Goal: Use online tool/utility: Use online tool/utility

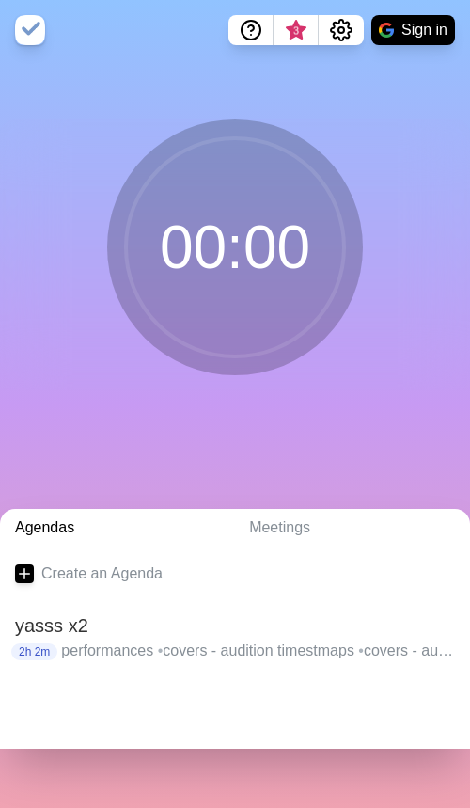
click at [462, 745] on div at bounding box center [235, 710] width 470 height 75
click at [173, 634] on h2 "yasss x2" at bounding box center [235, 625] width 440 height 28
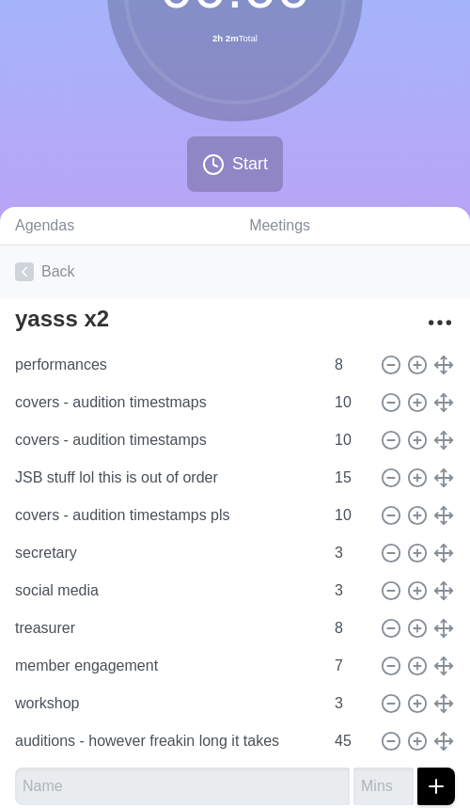
scroll to position [198, 0]
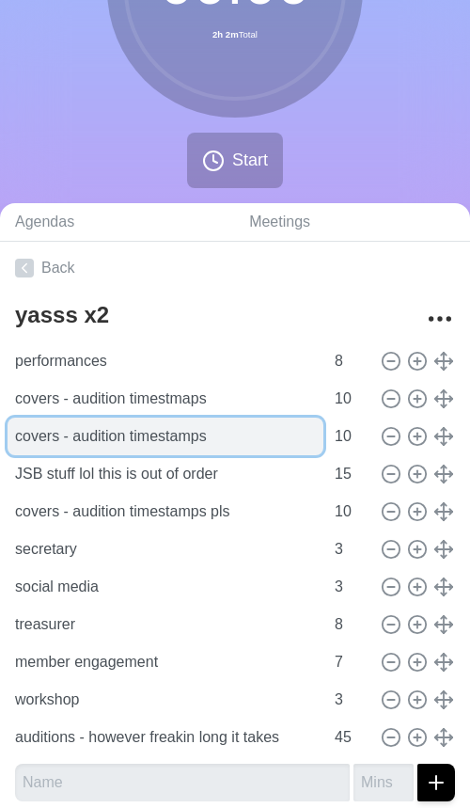
click at [257, 437] on input "covers - audition timestamps" at bounding box center [166, 437] width 316 height 38
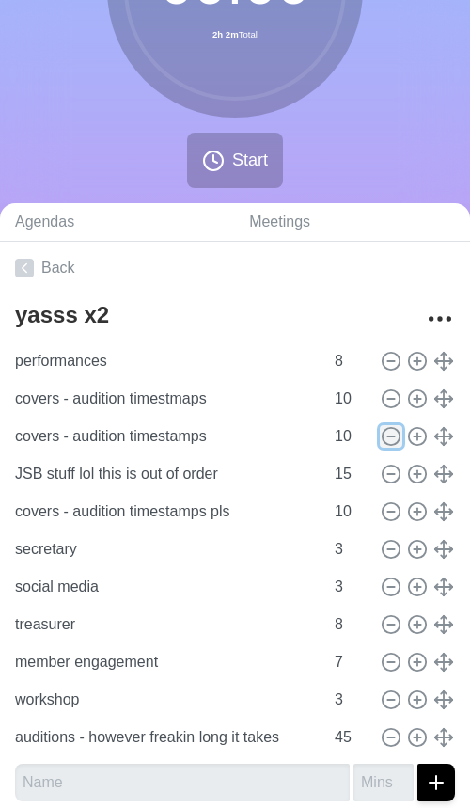
click at [390, 436] on line at bounding box center [390, 436] width 7 height 0
type input "JSB stuff lol this is out of order"
type input "15"
type input "covers - audition timestamps pls"
type input "10"
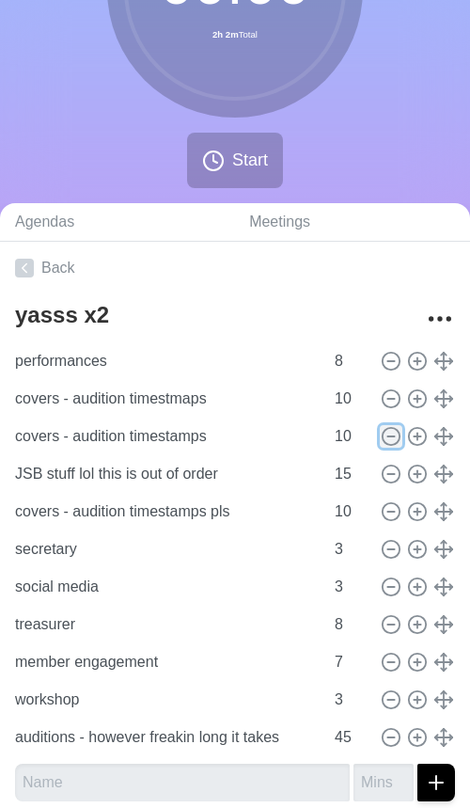
type input "secretary"
type input "3"
type input "social media"
type input "treasurer"
type input "8"
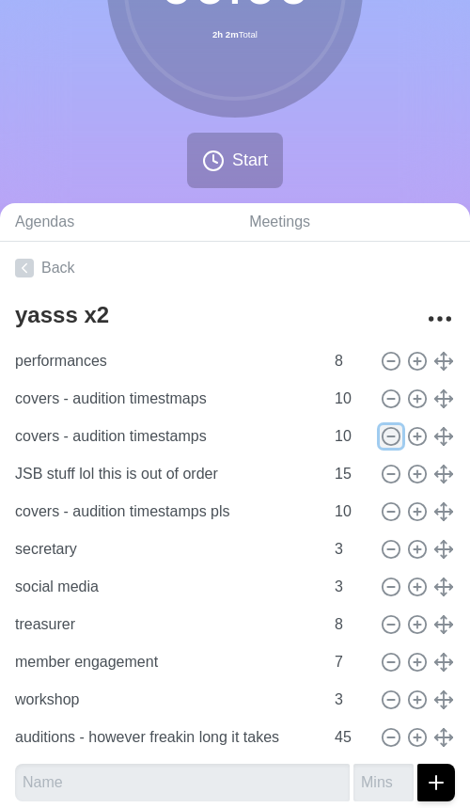
type input "member engagement"
type input "7"
type input "workshop"
type input "3"
type input "auditions - however freakin long it takes"
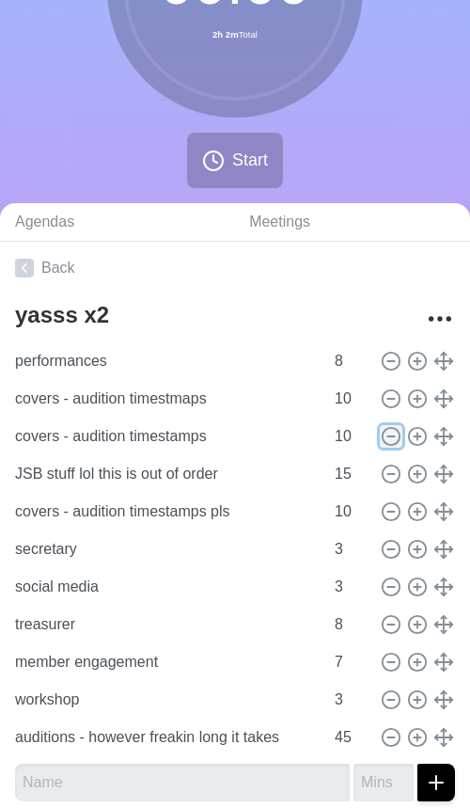
type input "45"
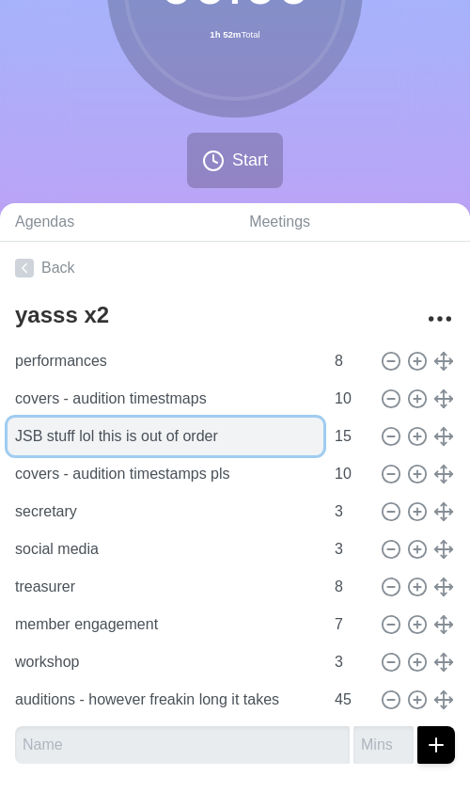
click at [185, 450] on input "JSB stuff lol this is out of order" at bounding box center [166, 437] width 316 height 38
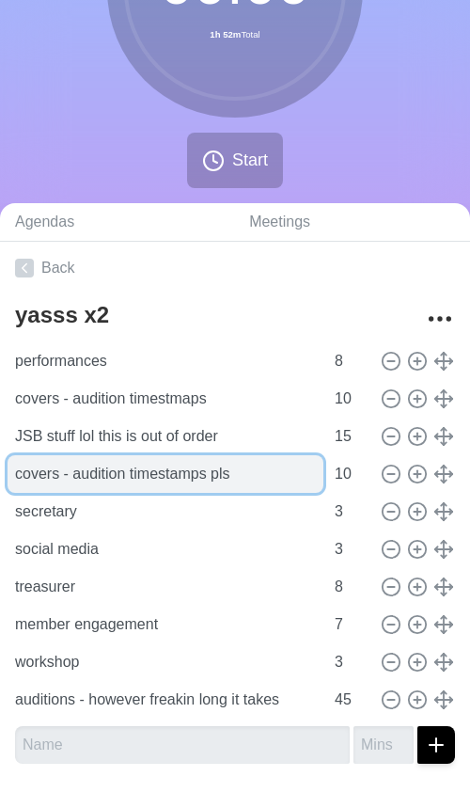
click at [267, 481] on input "covers - audition timestamps pls" at bounding box center [166, 474] width 316 height 38
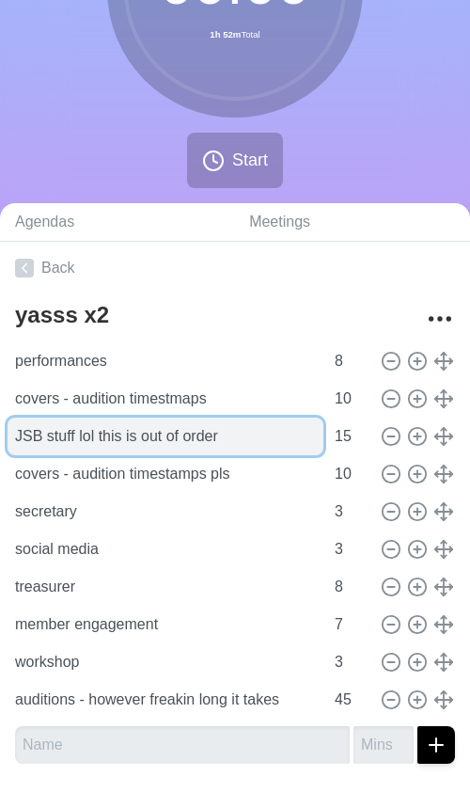
click at [240, 444] on input "JSB stuff lol this is out of order" at bounding box center [166, 437] width 316 height 38
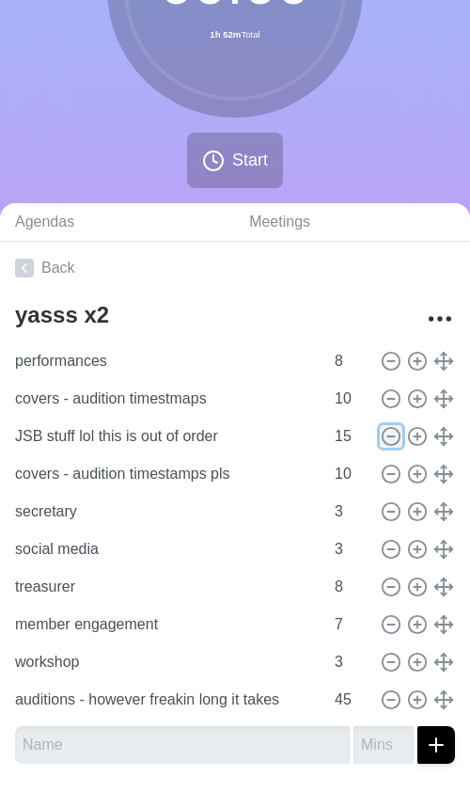
click at [383, 441] on icon at bounding box center [391, 436] width 21 height 21
type input "covers - audition timestamps pls"
type input "10"
type input "secretary"
type input "3"
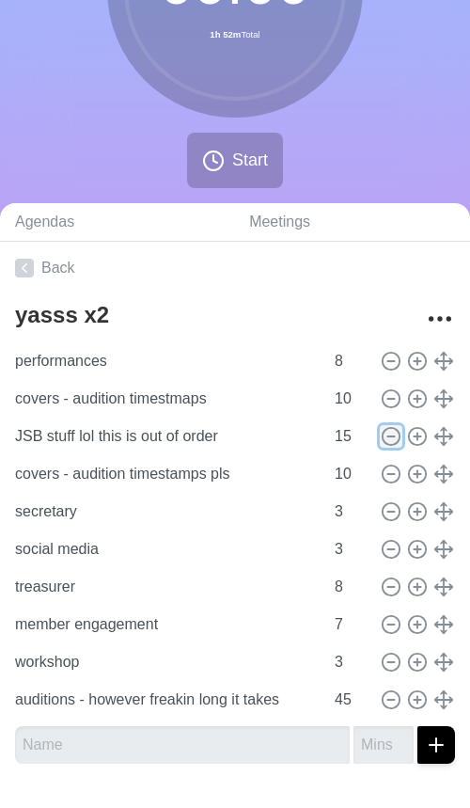
type input "social media"
type input "treasurer"
type input "8"
type input "member engagement"
type input "7"
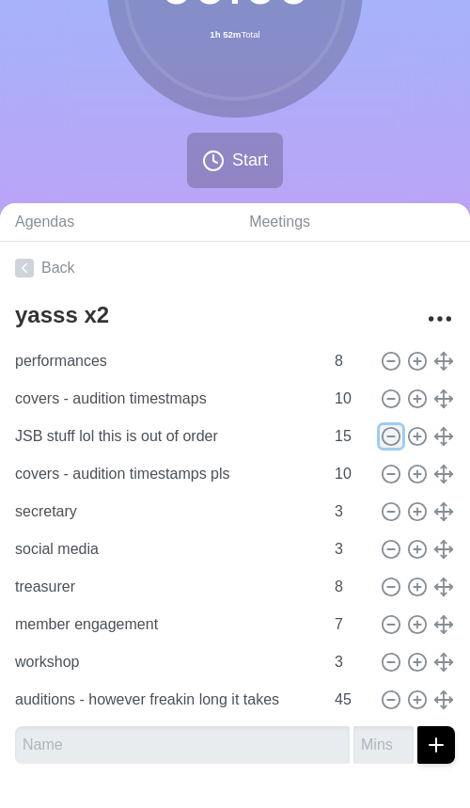
type input "workshop"
type input "3"
type input "auditions - however freakin long it takes"
type input "45"
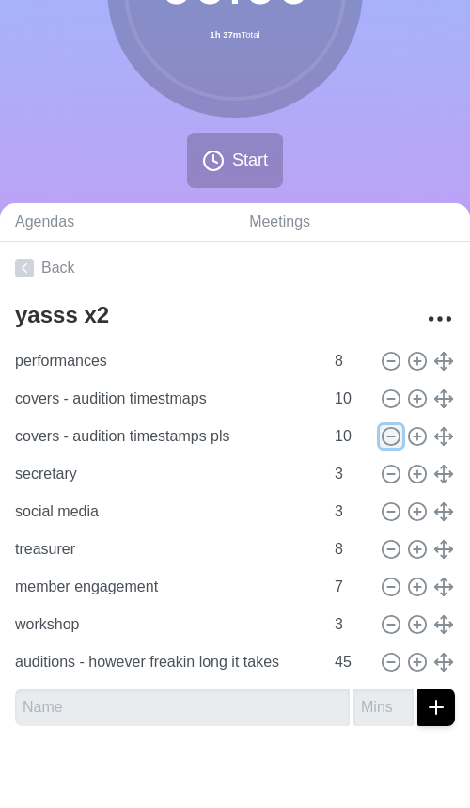
click at [391, 440] on icon at bounding box center [391, 436] width 21 height 21
type input "secretary"
type input "3"
type input "social media"
type input "treasurer"
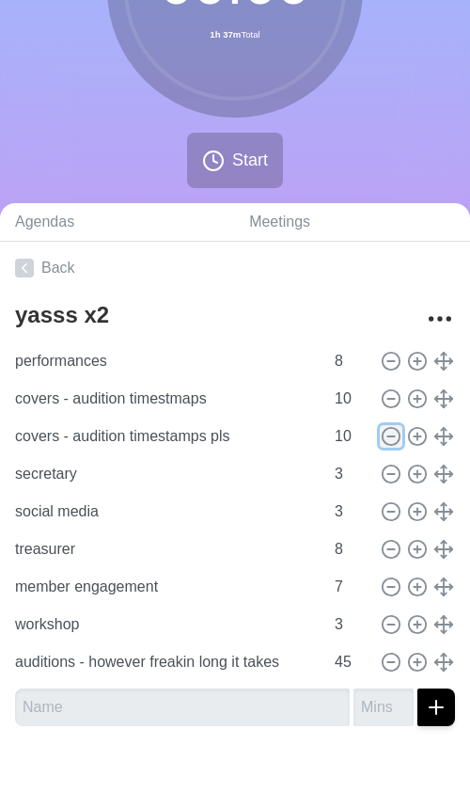
type input "8"
type input "member engagement"
type input "7"
type input "workshop"
type input "3"
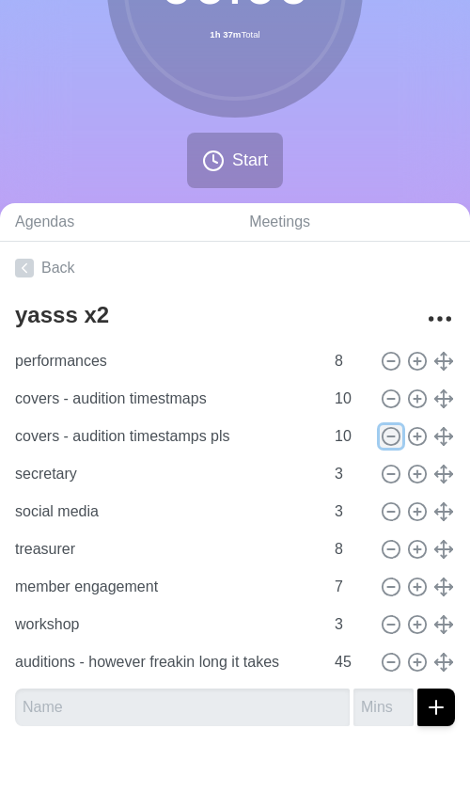
type input "auditions - however freakin long it takes"
type input "45"
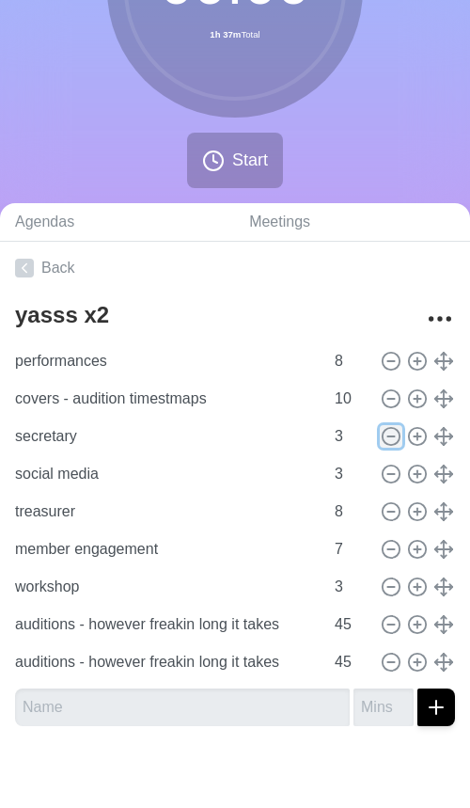
scroll to position [168, 0]
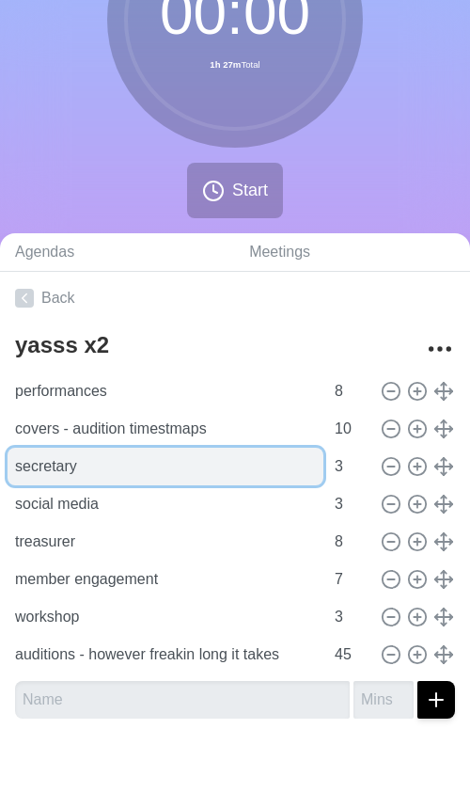
click at [220, 470] on input "secretary" at bounding box center [166, 467] width 316 height 38
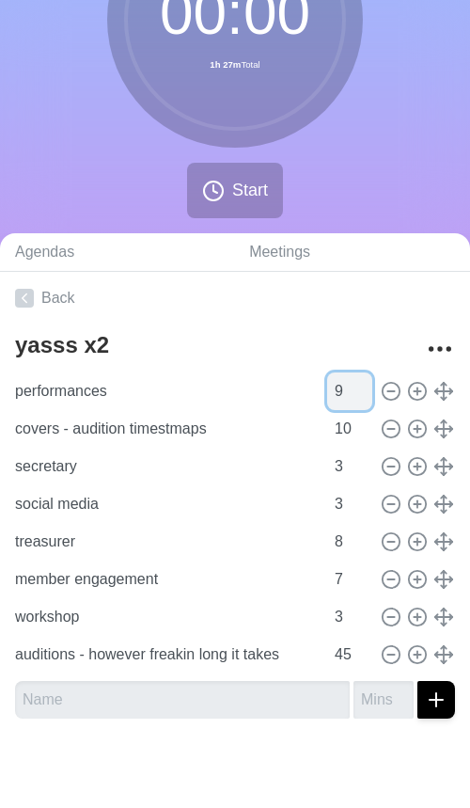
click at [365, 387] on input "9" at bounding box center [349, 391] width 45 height 38
type input "10"
click at [365, 387] on input "10" at bounding box center [349, 391] width 45 height 38
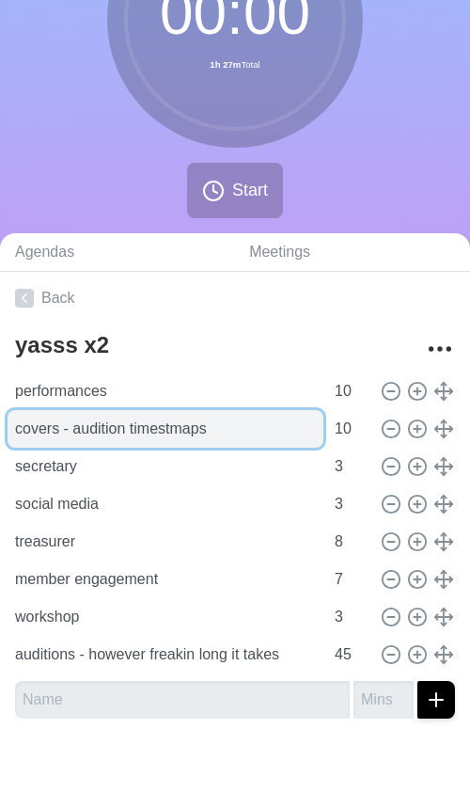
click at [230, 431] on input "covers - audition timestmaps" at bounding box center [166, 429] width 316 height 38
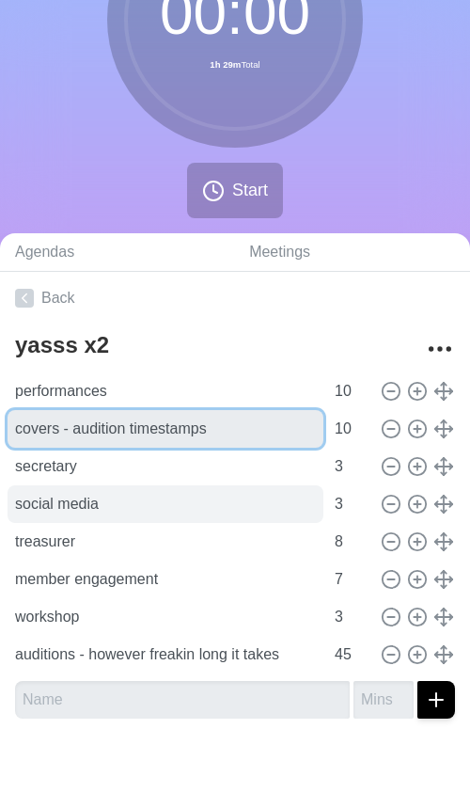
type input "covers - audition timestamps"
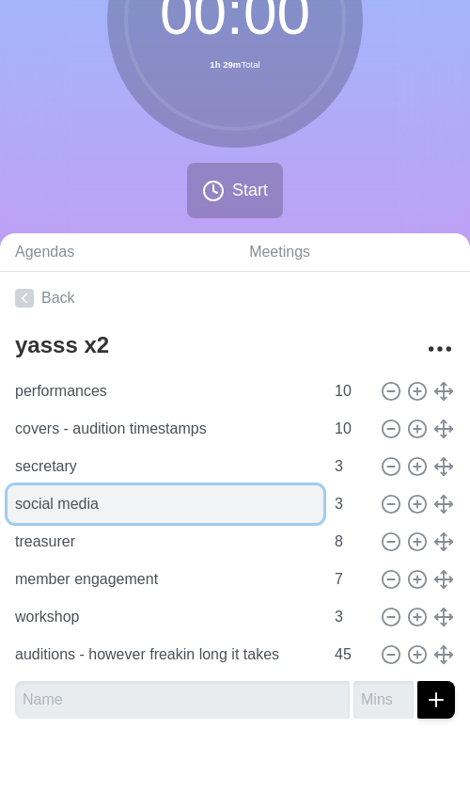
click at [177, 491] on input "social media" at bounding box center [166, 504] width 316 height 38
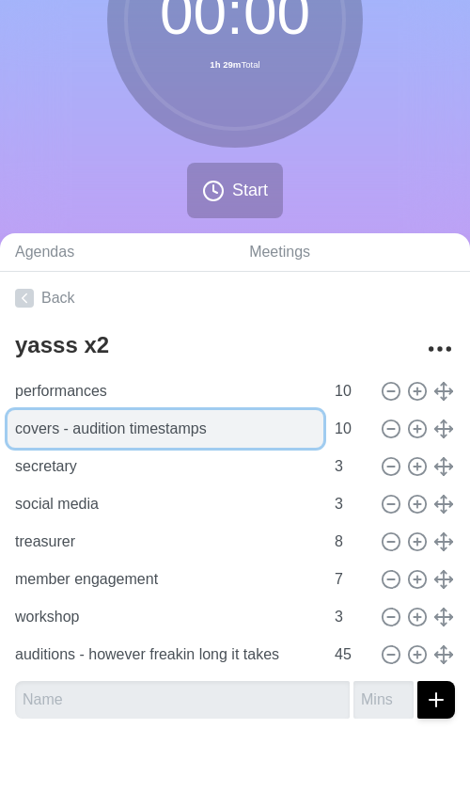
click at [229, 440] on input "covers - audition timestamps" at bounding box center [166, 429] width 316 height 38
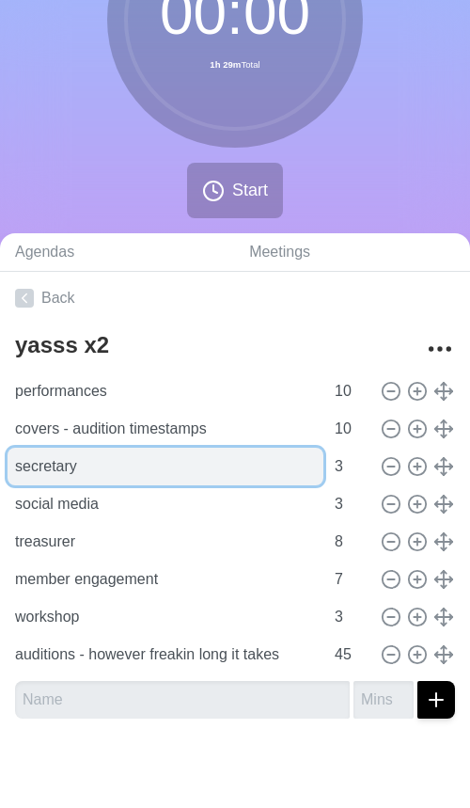
click at [223, 453] on input "secretary" at bounding box center [166, 467] width 316 height 38
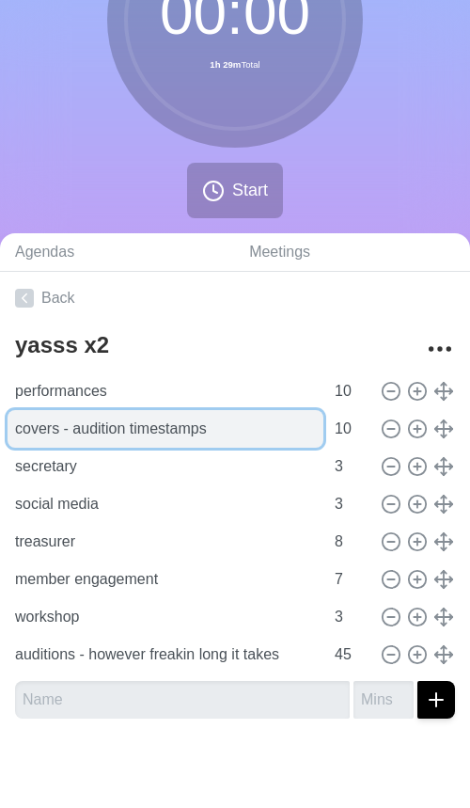
click at [240, 433] on input "covers - audition timestamps" at bounding box center [166, 429] width 316 height 38
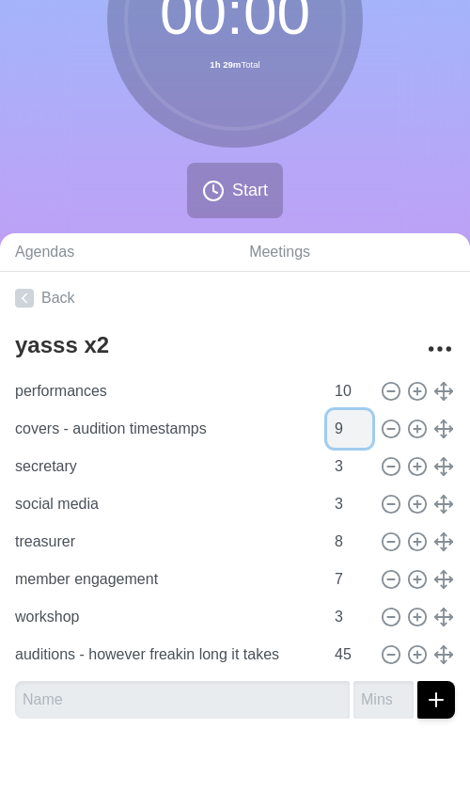
click at [362, 436] on input "9" at bounding box center [349, 429] width 45 height 38
click at [362, 436] on input "8" at bounding box center [349, 429] width 45 height 38
type input "7"
click at [363, 435] on input "7" at bounding box center [349, 429] width 45 height 38
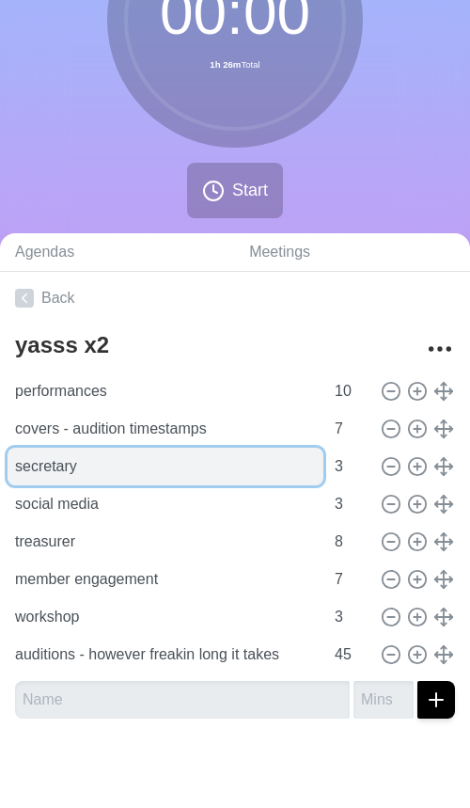
click at [201, 463] on input "secretary" at bounding box center [166, 467] width 316 height 38
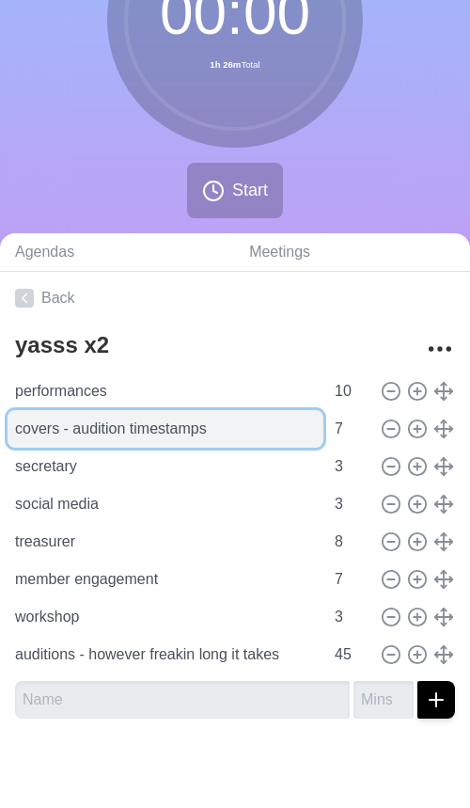
click at [224, 426] on input "covers - audition timestamps" at bounding box center [166, 429] width 316 height 38
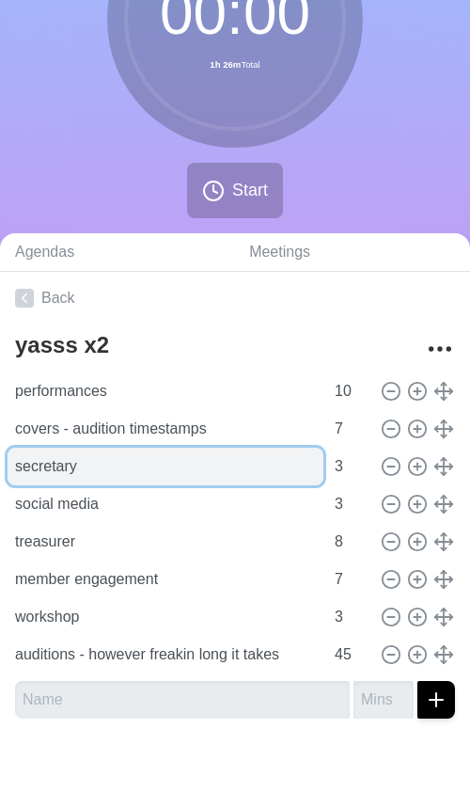
click at [155, 462] on input "secretary" at bounding box center [166, 467] width 316 height 38
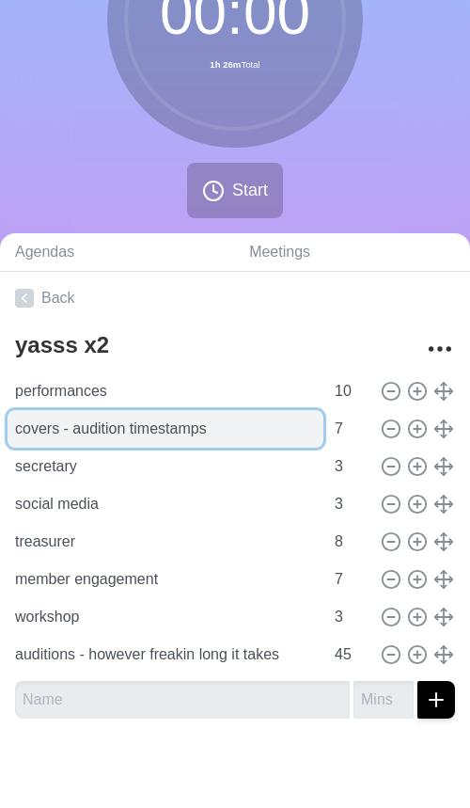
click at [234, 432] on input "covers - audition timestamps" at bounding box center [166, 429] width 316 height 38
click at [258, 436] on input "covers - audition timestamps" at bounding box center [166, 429] width 316 height 38
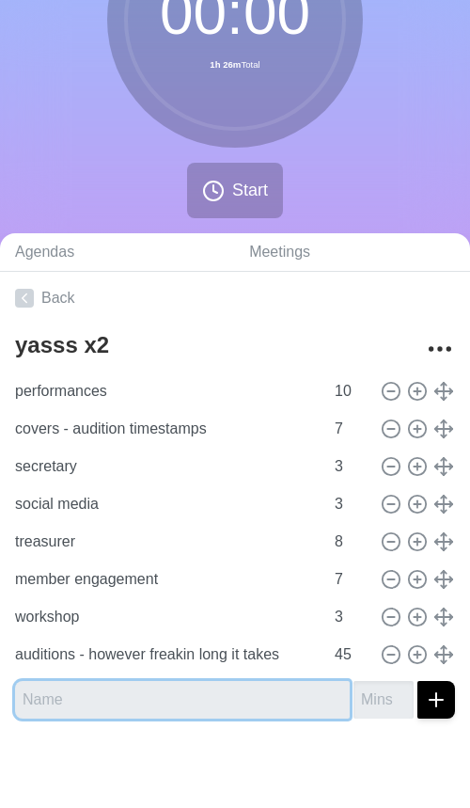
click at [149, 698] on input "text" at bounding box center [182, 700] width 335 height 38
type input "a"
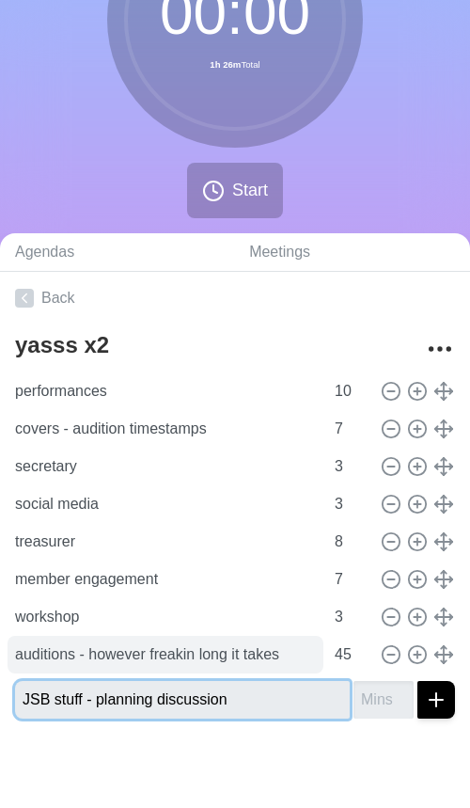
type input "JSB stuff - planning discussion"
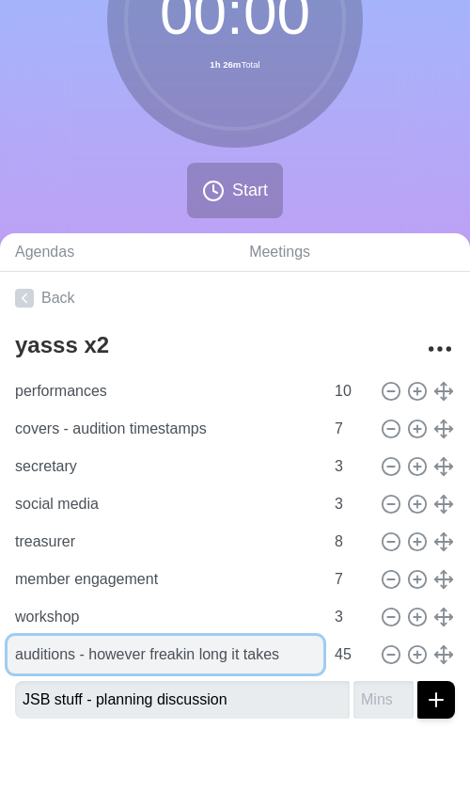
click at [137, 661] on input "auditions - however freakin long it takes" at bounding box center [166, 655] width 316 height 38
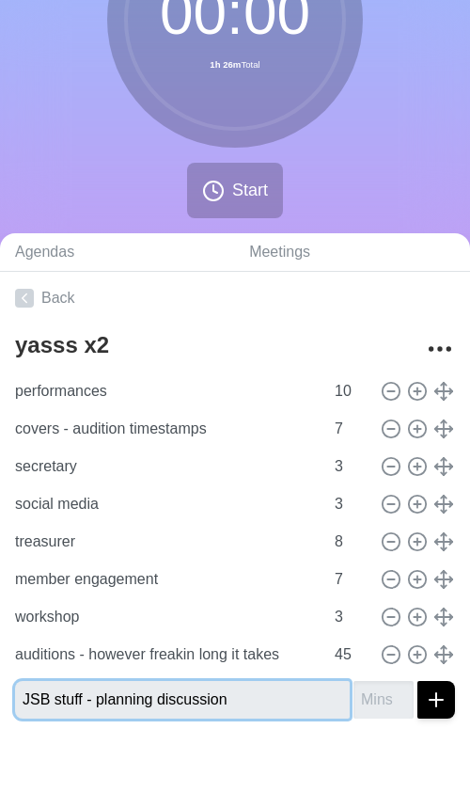
click at [137, 703] on input "JSB stuff - planning discussion" at bounding box center [182, 700] width 335 height 38
click at [239, 703] on input "JSB stuff - planning discussion" at bounding box center [182, 700] width 335 height 38
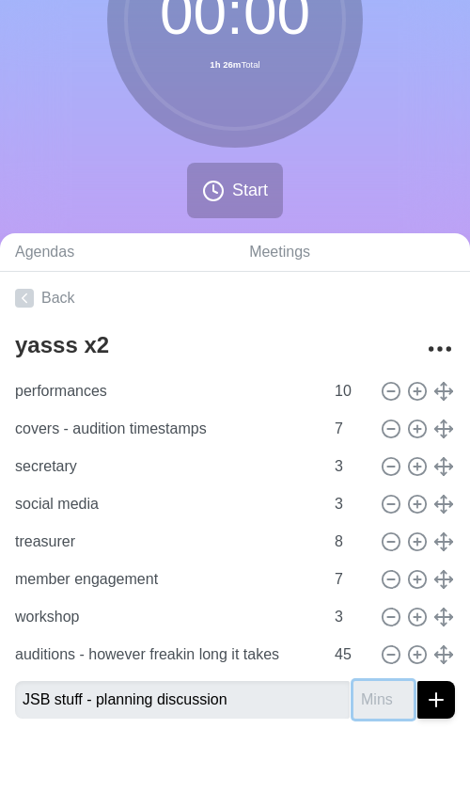
click at [364, 703] on input "number" at bounding box center [384, 700] width 60 height 38
type input "1"
type input "15"
click at [446, 707] on icon "submit" at bounding box center [436, 699] width 23 height 23
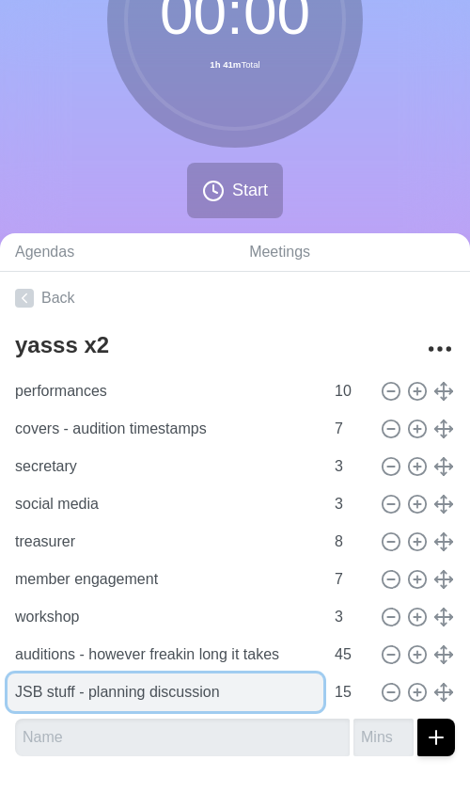
click at [200, 691] on input "JSB stuff - planning discussion" at bounding box center [166, 692] width 316 height 38
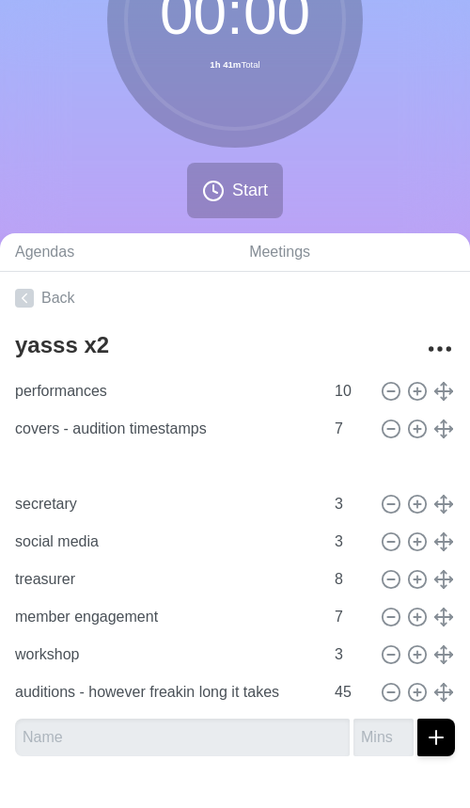
type input "JSB stuff - planning discussion"
type input "15"
type input "secretary"
type input "social media"
type input "3"
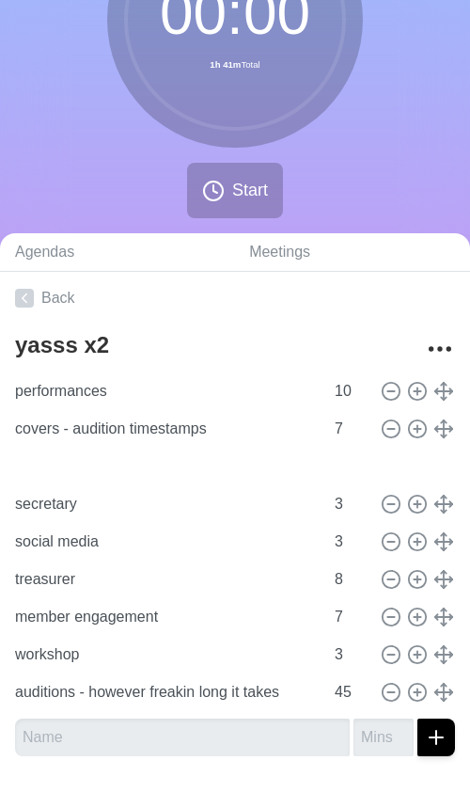
type input "treasurer"
type input "8"
type input "member engagement"
type input "7"
type input "workshop"
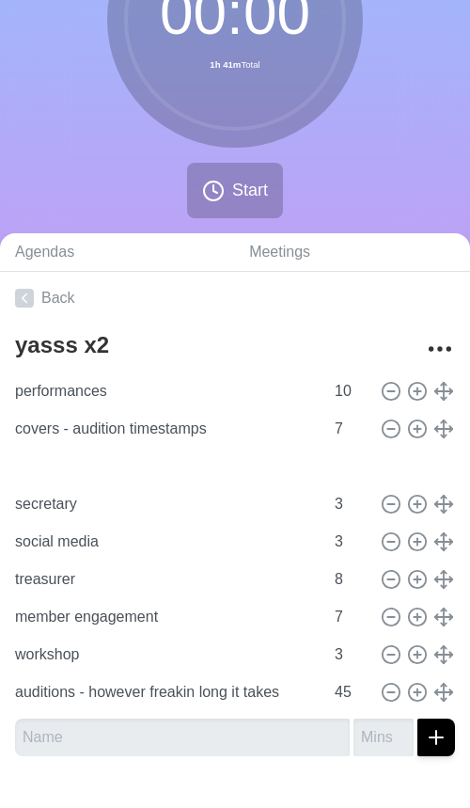
type input "3"
type input "auditions - however freakin long it takes"
type input "45"
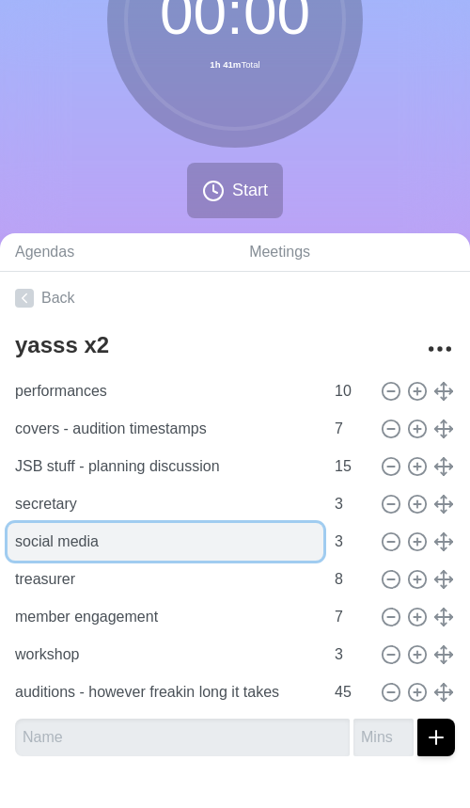
click at [154, 546] on input "social media" at bounding box center [166, 542] width 316 height 38
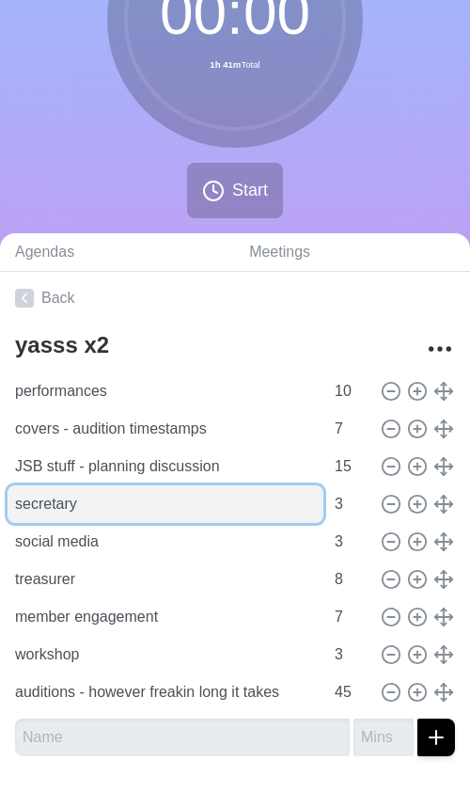
click at [172, 497] on input "secretary" at bounding box center [166, 504] width 316 height 38
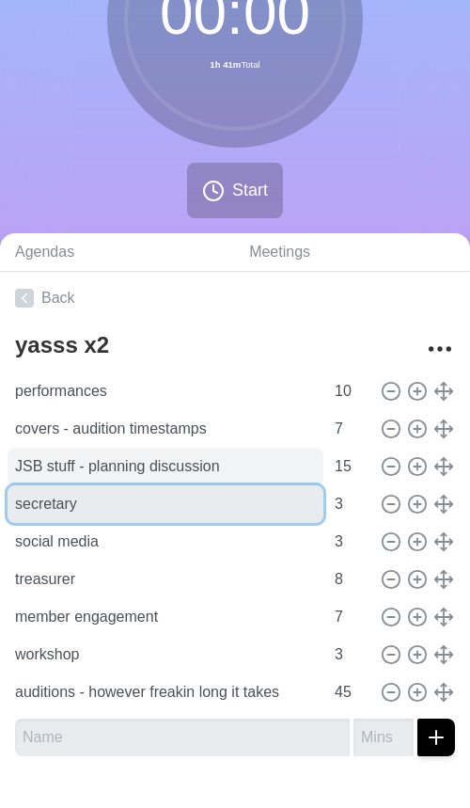
scroll to position [206, 0]
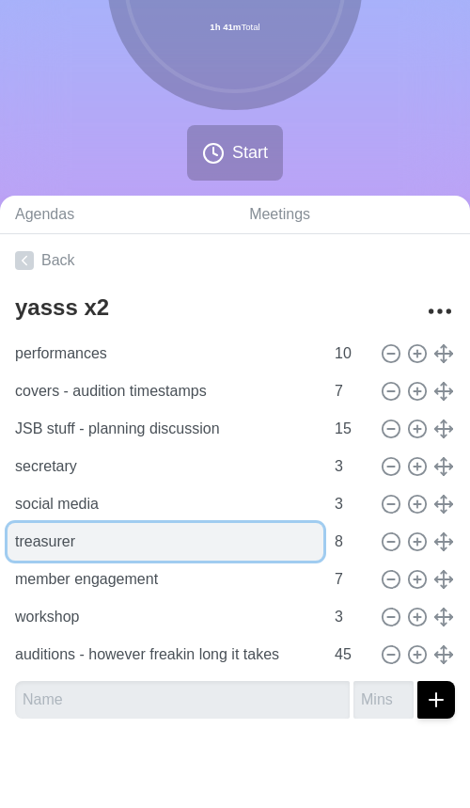
click at [198, 534] on input "treasurer" at bounding box center [166, 542] width 316 height 38
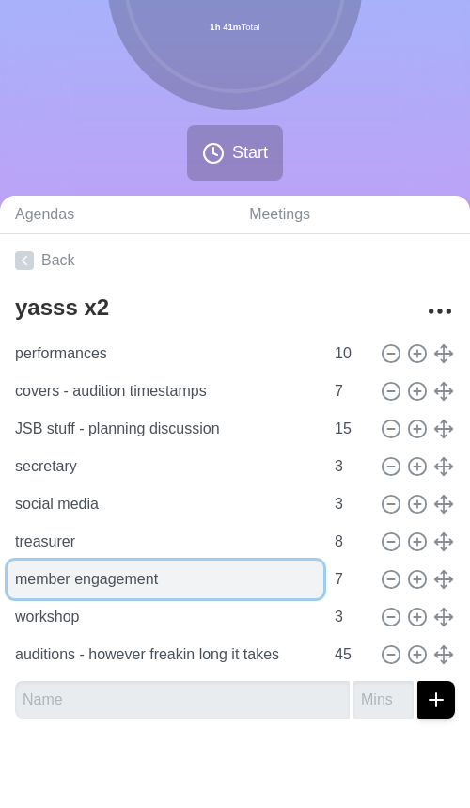
click at [198, 574] on input "member engagement" at bounding box center [166, 580] width 316 height 38
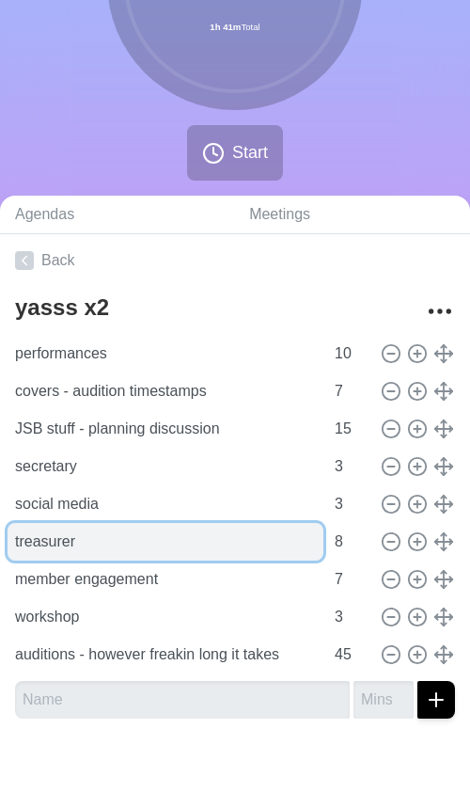
click at [243, 537] on input "treasurer" at bounding box center [166, 542] width 316 height 38
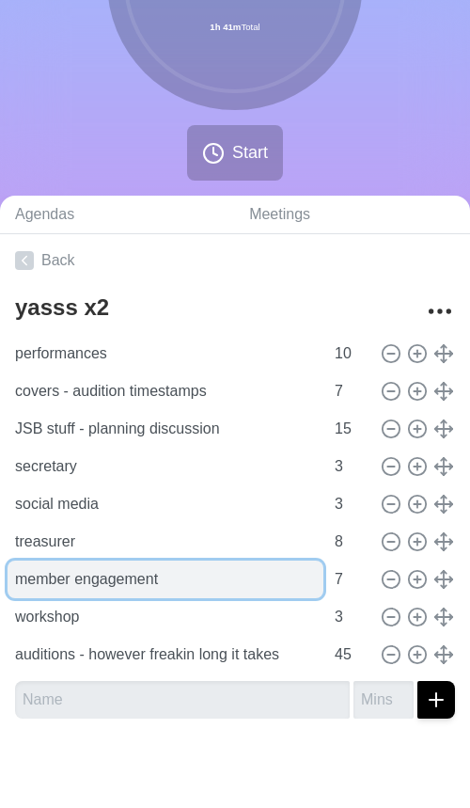
click at [243, 577] on input "member engagement" at bounding box center [166, 580] width 316 height 38
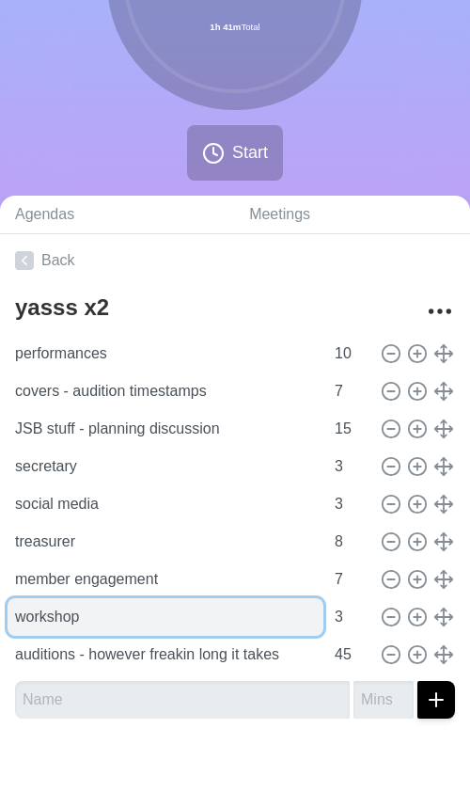
click at [234, 611] on input "workshop" at bounding box center [166, 617] width 316 height 38
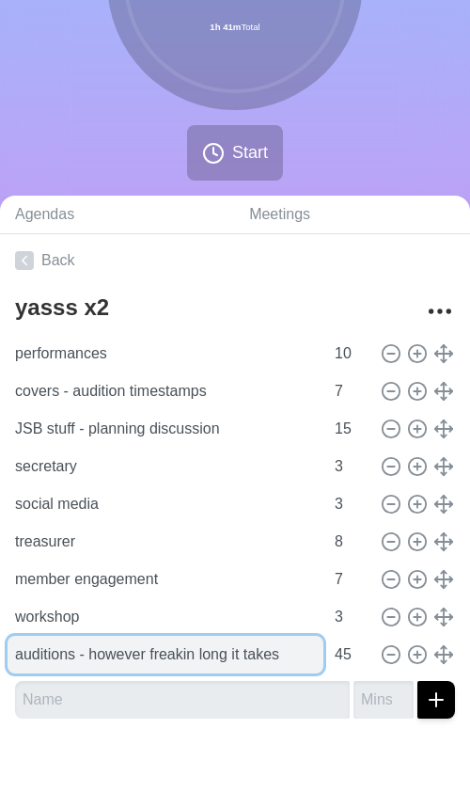
click at [234, 653] on input "auditions - however freakin long it takes" at bounding box center [166, 655] width 316 height 38
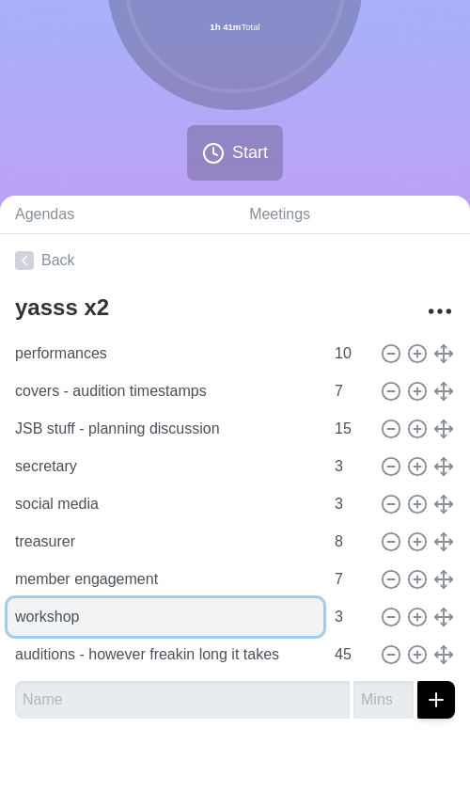
click at [230, 619] on input "workshop" at bounding box center [166, 617] width 316 height 38
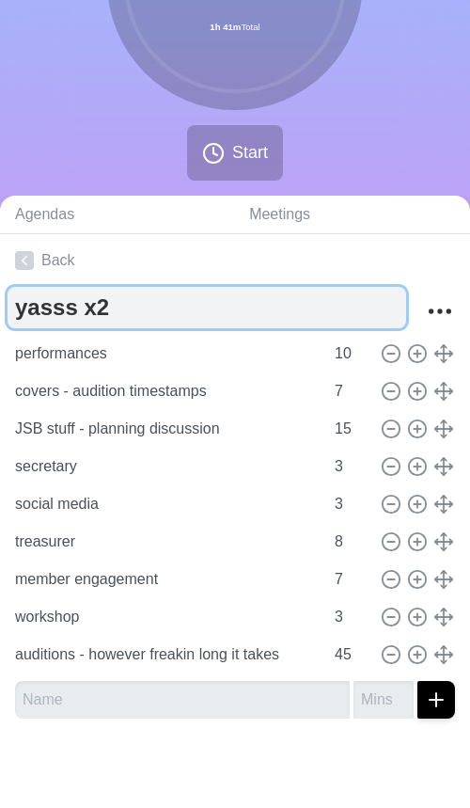
click at [201, 306] on textarea "yasss x2" at bounding box center [207, 307] width 399 height 41
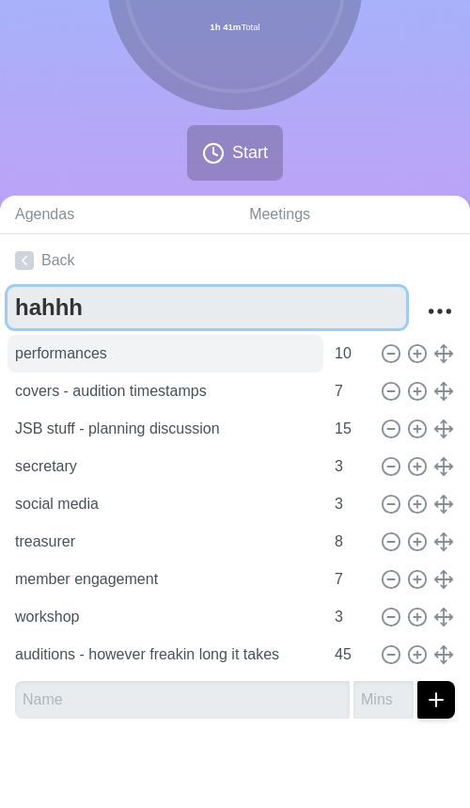
type textarea "hahhh"
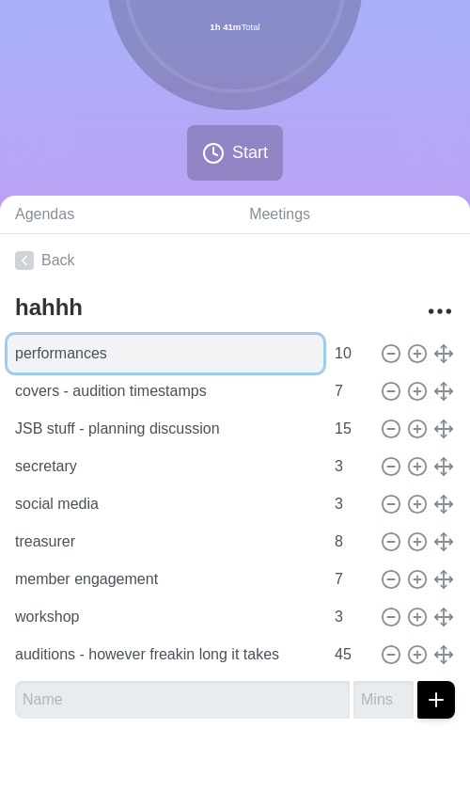
click at [203, 335] on input "performances" at bounding box center [166, 354] width 316 height 38
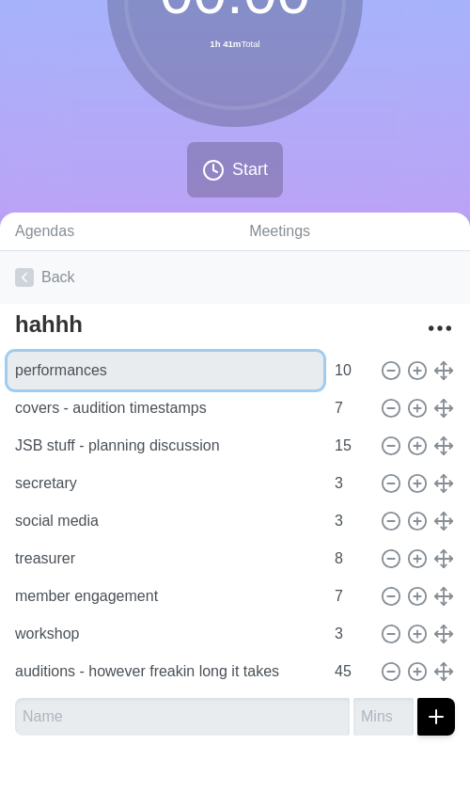
scroll to position [0, 0]
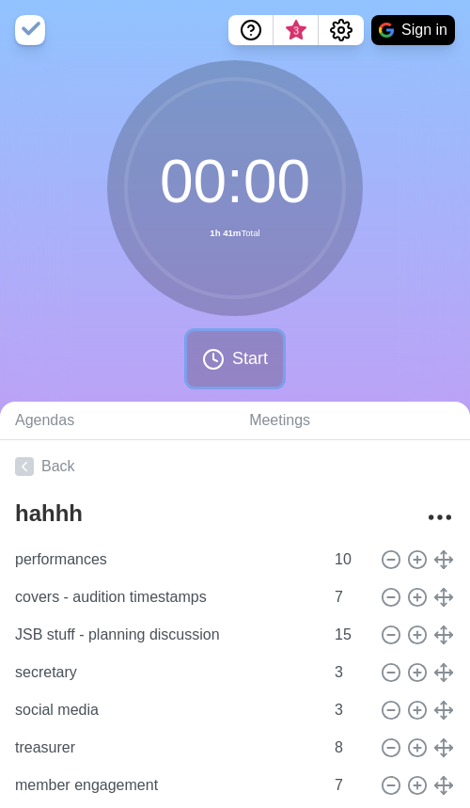
click at [219, 358] on icon at bounding box center [213, 359] width 23 height 23
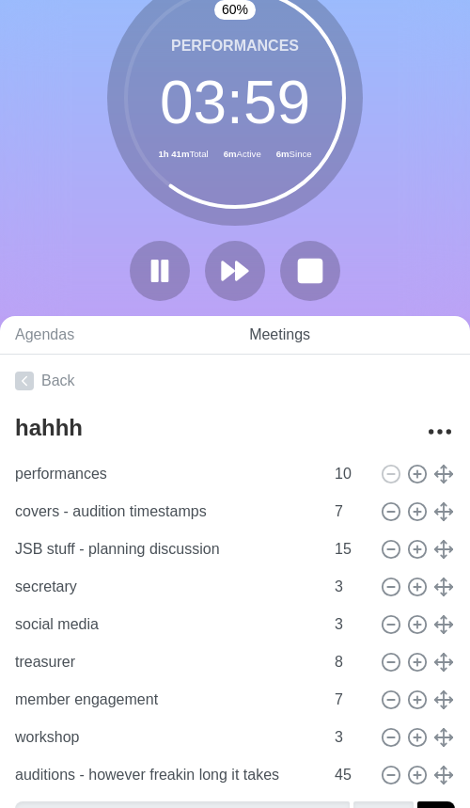
scroll to position [137, 0]
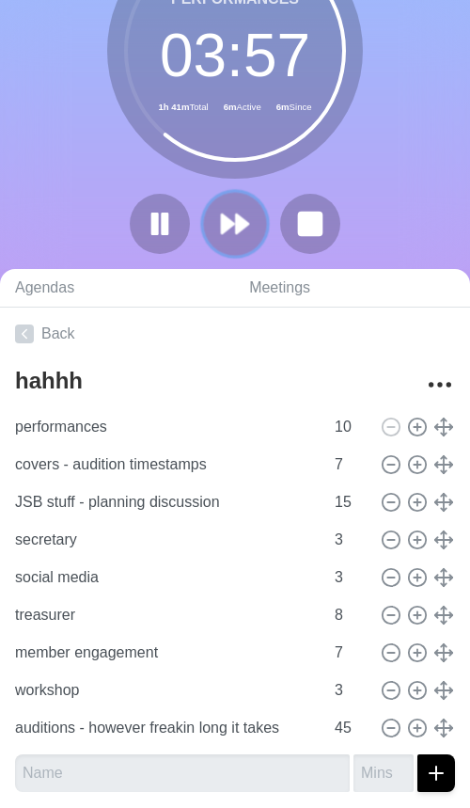
click at [242, 226] on polygon at bounding box center [242, 223] width 12 height 19
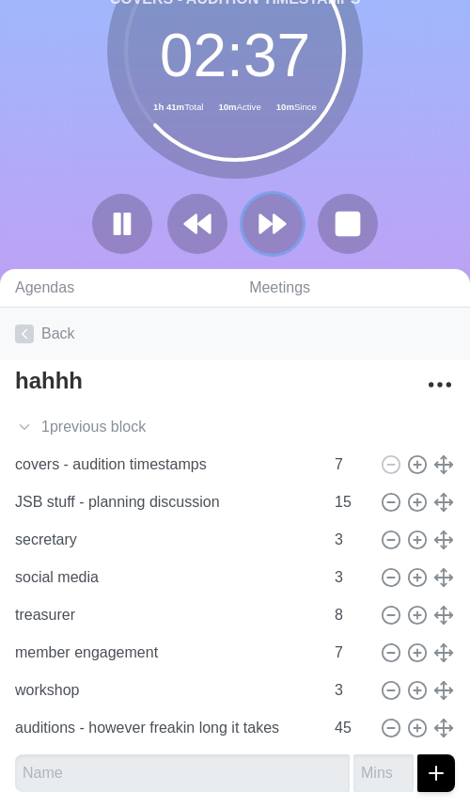
scroll to position [0, 0]
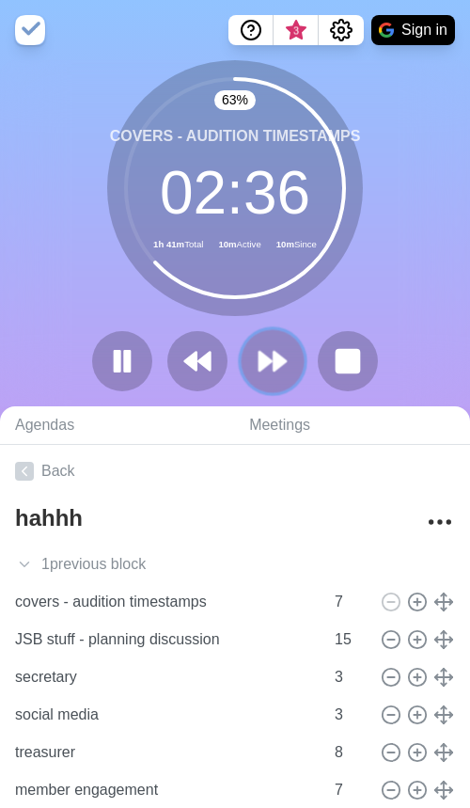
click at [279, 362] on polygon at bounding box center [280, 361] width 12 height 19
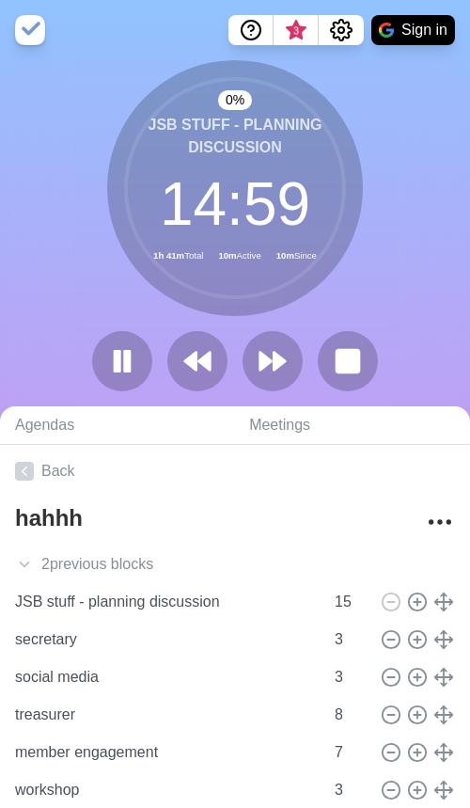
click at [399, 218] on div "0 % JSB stuff - planning discussion 14 : 59 1h 41m Total 10m Active 10m Since" at bounding box center [235, 233] width 470 height 346
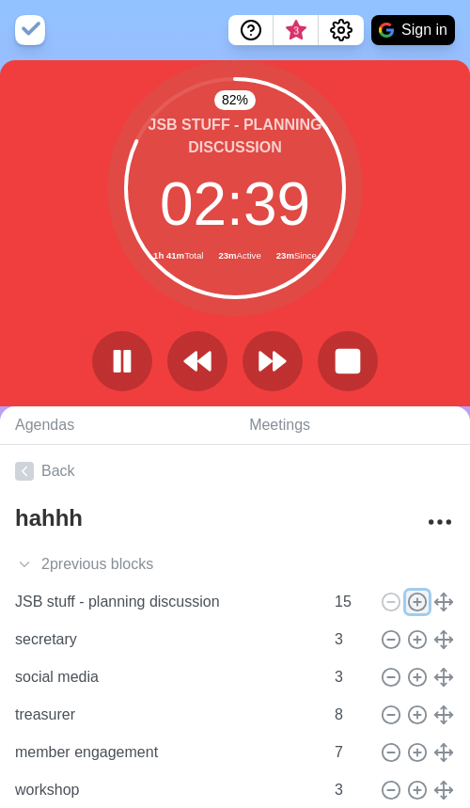
click at [419, 596] on icon at bounding box center [417, 602] width 21 height 21
type input "JSB stuff - planning discussion"
type input "15"
type input "secretary"
type input "social media"
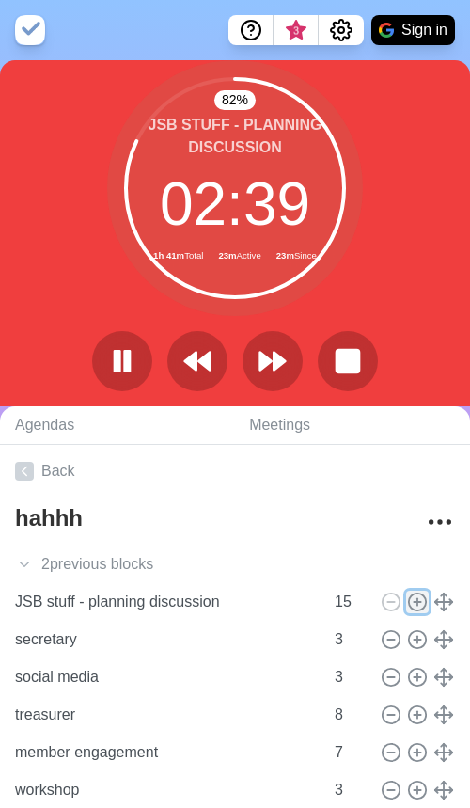
type input "3"
type input "treasurer"
type input "8"
type input "member engagement"
type input "7"
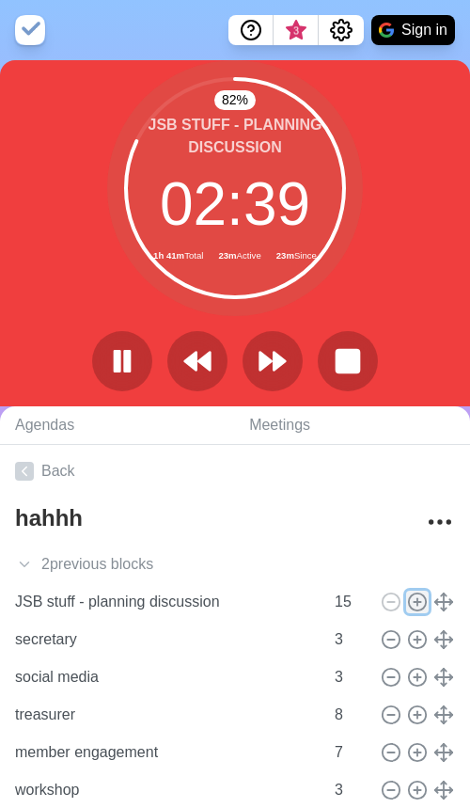
type input "workshop"
type input "3"
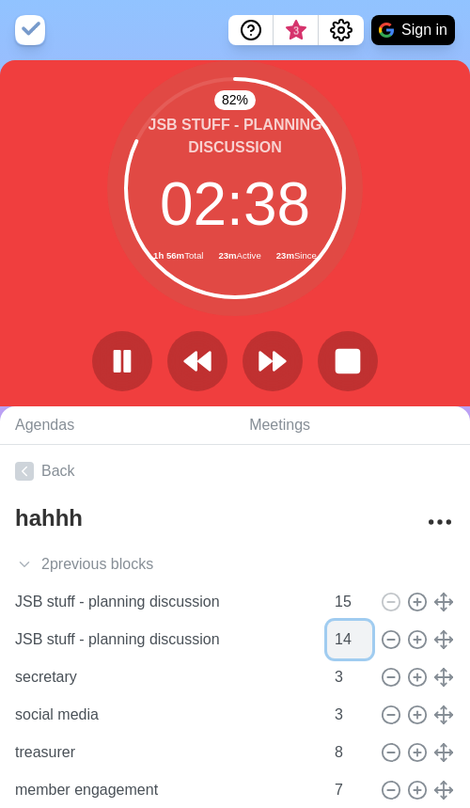
click at [360, 643] on input "14" at bounding box center [349, 640] width 45 height 38
click at [360, 643] on input "13" at bounding box center [349, 640] width 45 height 38
click at [360, 643] on input "12" at bounding box center [349, 640] width 45 height 38
click at [360, 643] on input "11" at bounding box center [349, 640] width 45 height 38
type input "10"
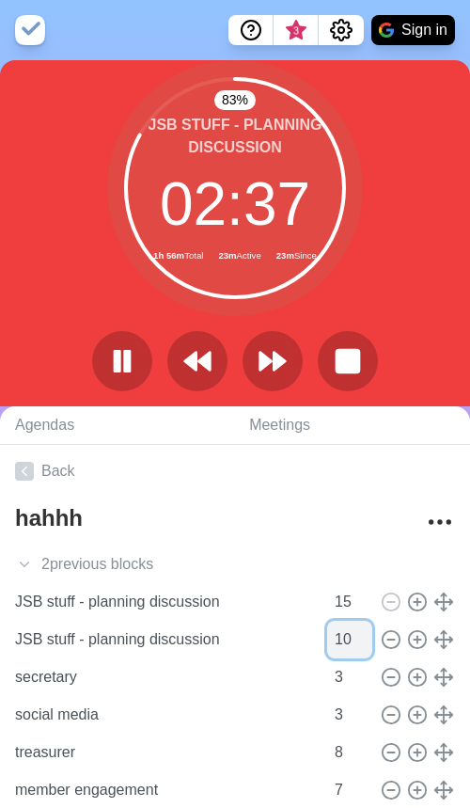
click at [360, 643] on input "10" at bounding box center [349, 640] width 45 height 38
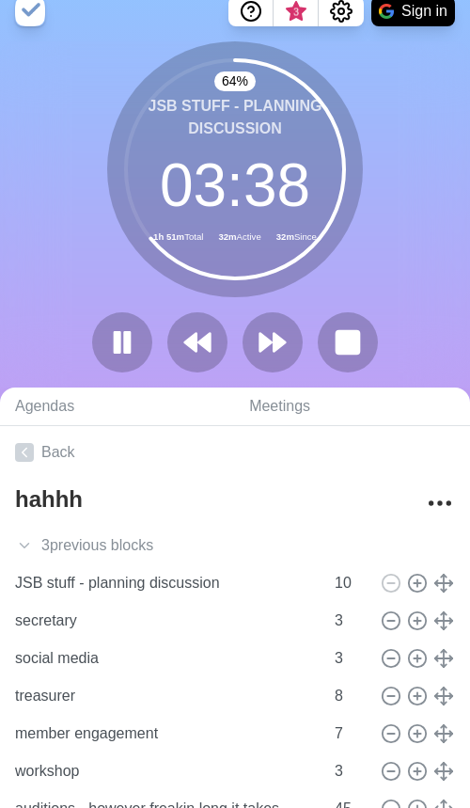
scroll to position [36, 0]
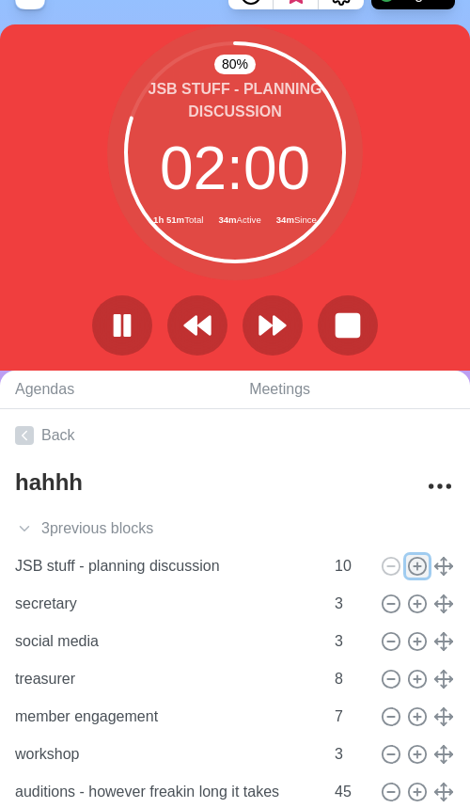
click at [419, 566] on icon at bounding box center [417, 566] width 21 height 21
type input "JSB stuff - planning discussion"
type input "10"
type input "secretary"
type input "social media"
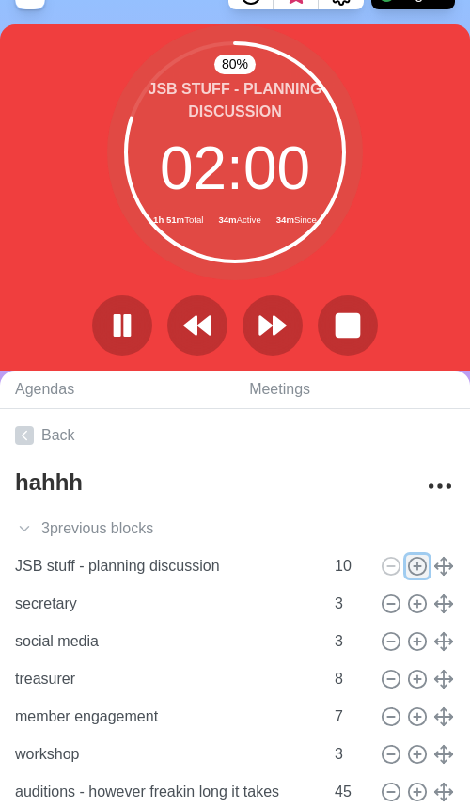
type input "3"
type input "treasurer"
type input "8"
type input "member engagement"
type input "7"
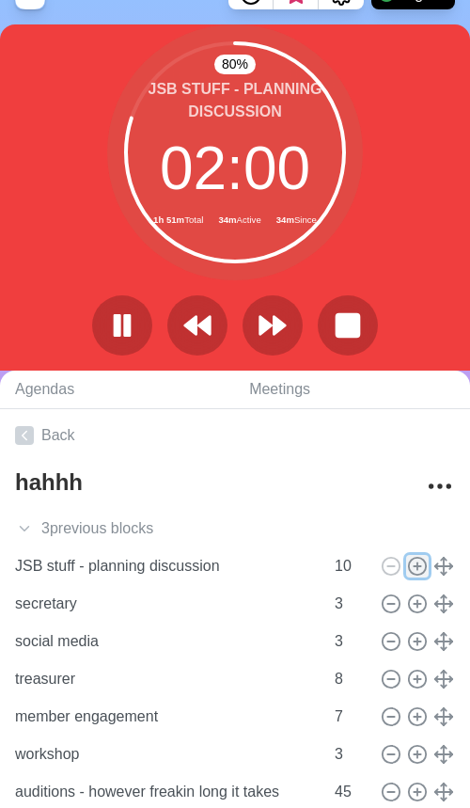
type input "workshop"
type input "3"
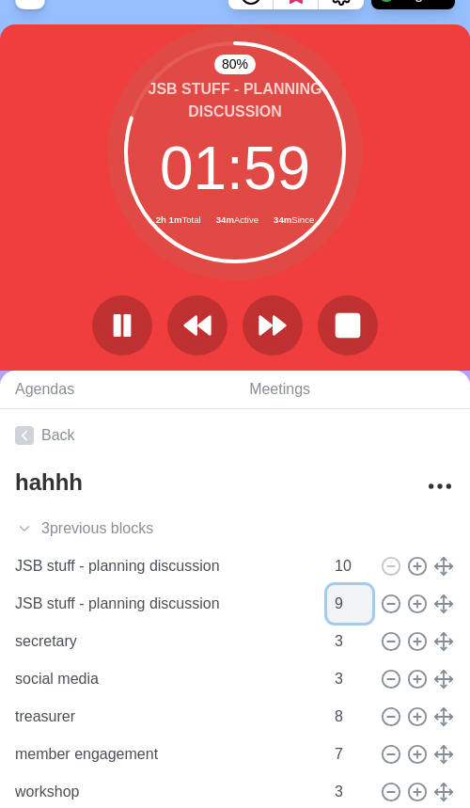
click at [367, 610] on input "9" at bounding box center [349, 604] width 45 height 38
click at [367, 610] on input "8" at bounding box center [349, 604] width 45 height 38
click at [367, 610] on input "7" at bounding box center [349, 604] width 45 height 38
click at [367, 610] on input "6" at bounding box center [349, 604] width 45 height 38
click at [367, 610] on input "5" at bounding box center [349, 604] width 45 height 38
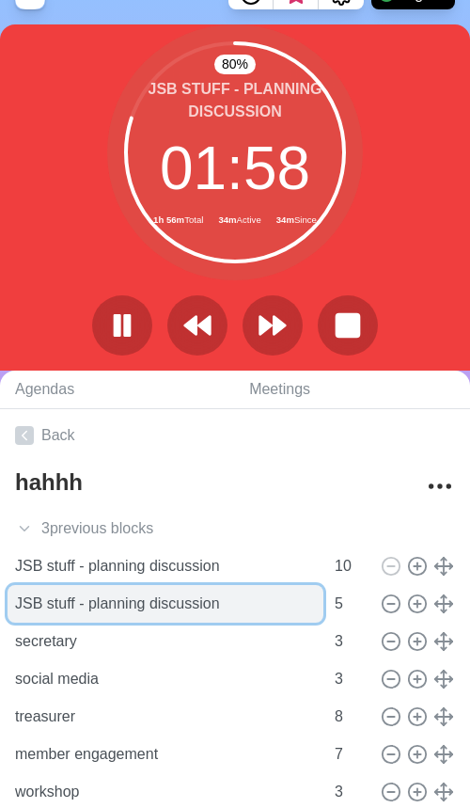
click at [249, 607] on input "JSB stuff - planning discussion" at bounding box center [166, 604] width 316 height 38
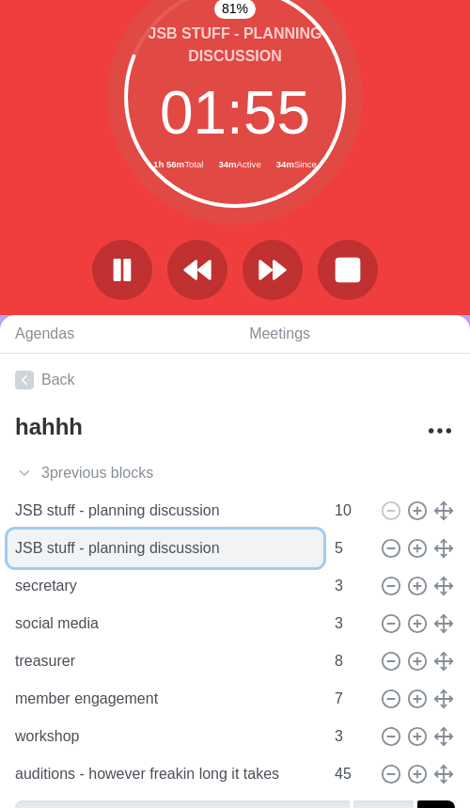
click at [268, 551] on input "JSB stuff - planning discussion" at bounding box center [166, 549] width 316 height 38
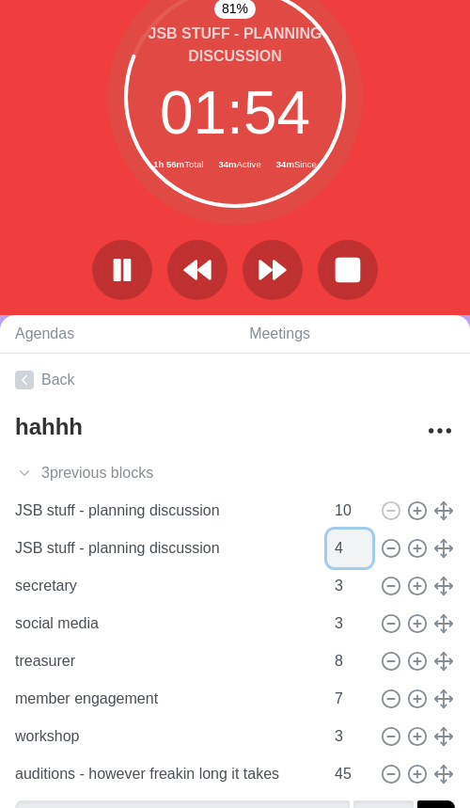
type input "4"
click at [363, 555] on input "4" at bounding box center [349, 549] width 45 height 38
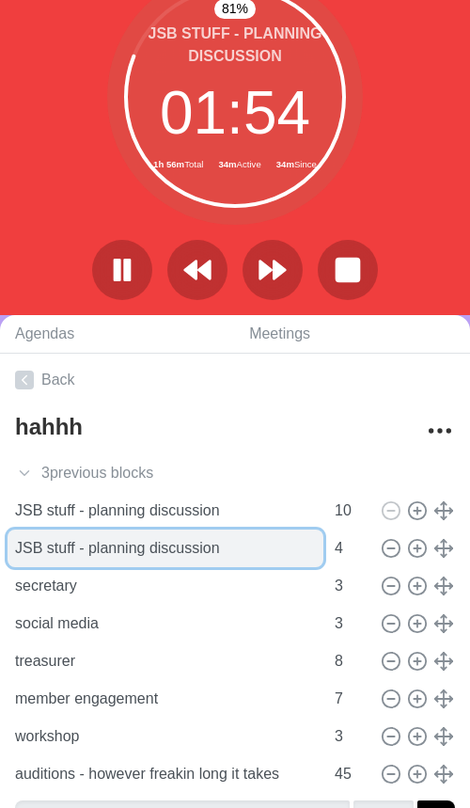
click at [220, 559] on input "JSB stuff - planning discussion" at bounding box center [166, 549] width 316 height 38
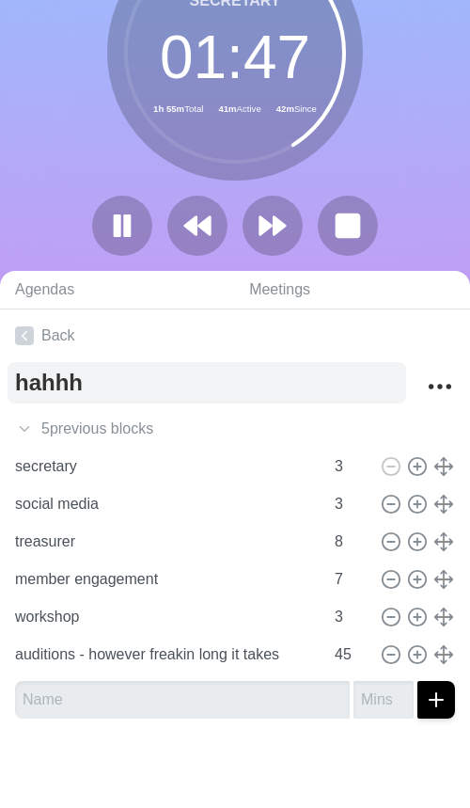
scroll to position [0, 0]
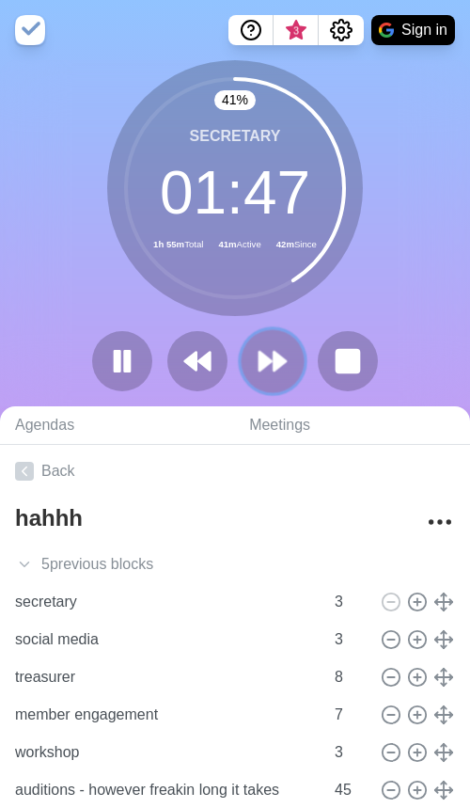
click at [284, 349] on icon at bounding box center [273, 361] width 32 height 32
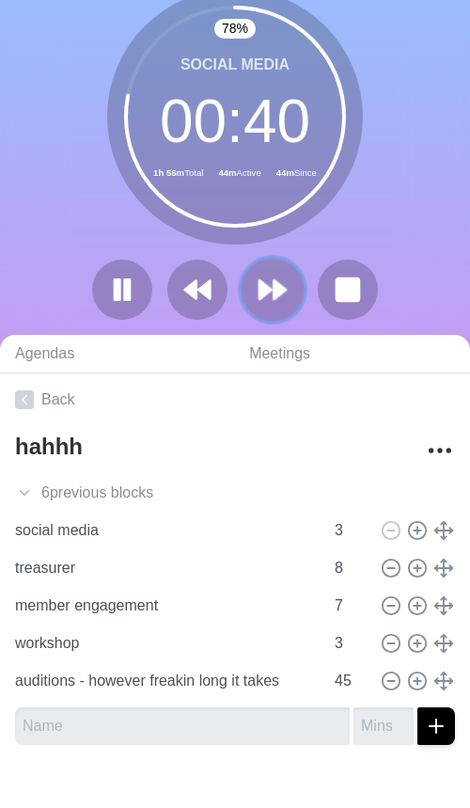
click at [283, 275] on icon at bounding box center [273, 290] width 32 height 32
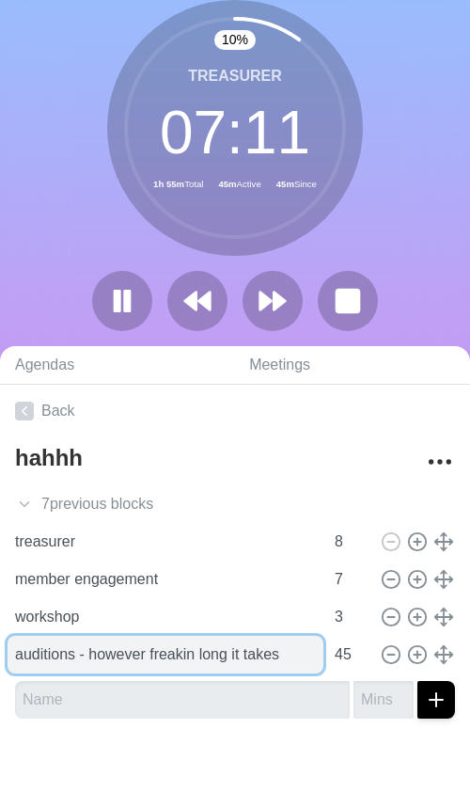
click at [200, 636] on input "auditions - however freakin long it takes" at bounding box center [166, 655] width 316 height 38
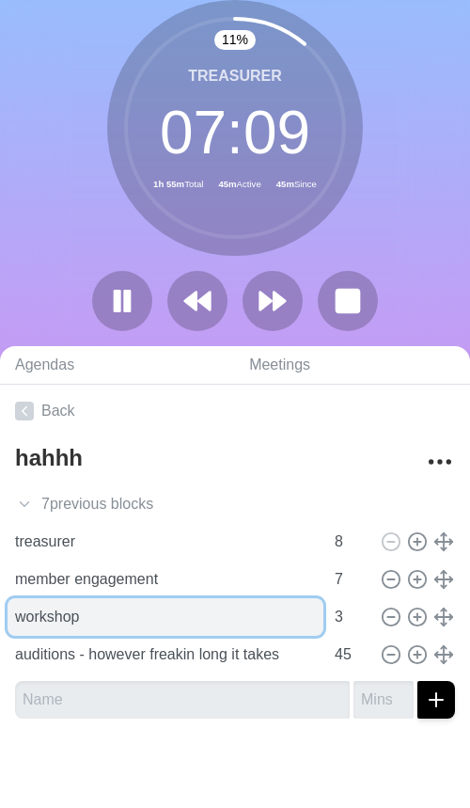
click at [206, 609] on input "workshop" at bounding box center [166, 617] width 316 height 38
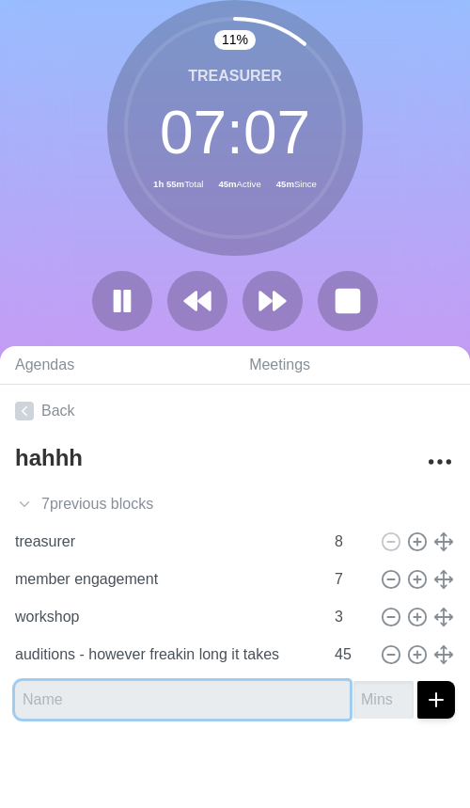
click at [170, 696] on input "text" at bounding box center [182, 700] width 335 height 38
type input "hihi [PERSON_NAME]!"
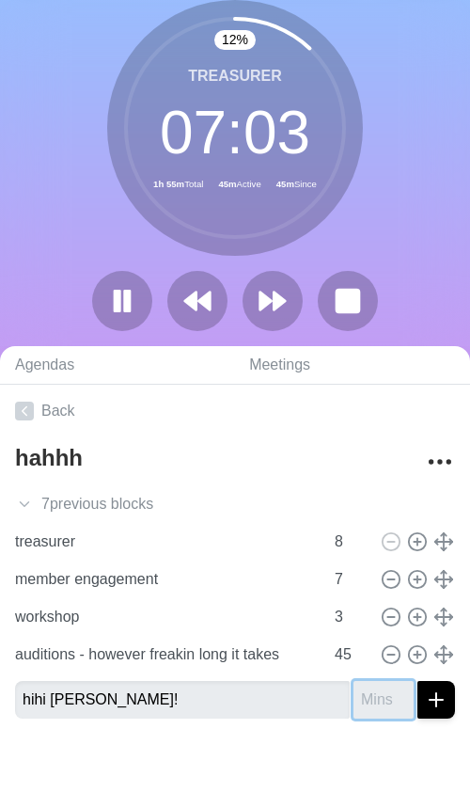
click at [367, 708] on input "number" at bounding box center [384, 700] width 60 height 38
type input "20"
click at [355, 736] on div at bounding box center [235, 771] width 470 height 75
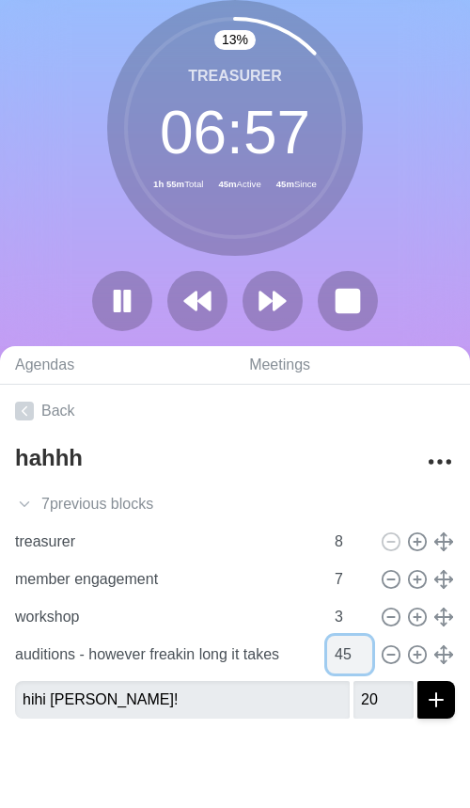
click at [344, 659] on input "45" at bounding box center [349, 655] width 45 height 38
click at [365, 661] on input "44" at bounding box center [349, 655] width 45 height 38
click at [365, 661] on input "43" at bounding box center [349, 655] width 45 height 38
click at [365, 661] on input "42" at bounding box center [349, 655] width 45 height 38
click at [365, 661] on input "41" at bounding box center [349, 655] width 45 height 38
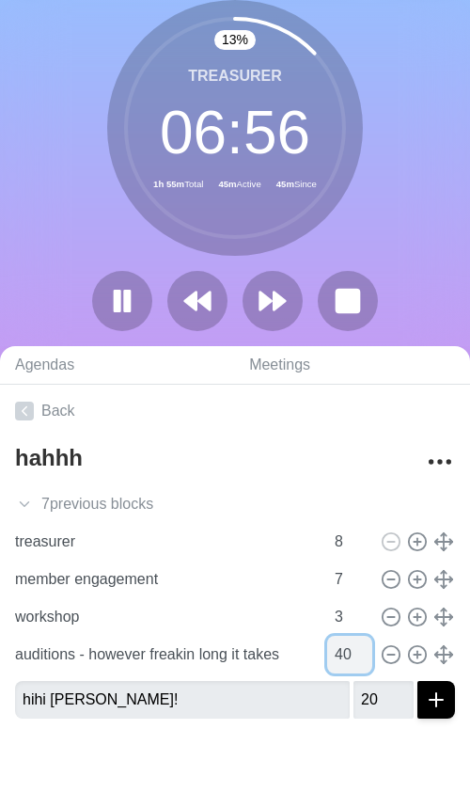
click at [365, 661] on input "40" at bounding box center [349, 655] width 45 height 38
click at [365, 661] on input "39" at bounding box center [349, 655] width 45 height 38
click at [365, 661] on input "38" at bounding box center [349, 655] width 45 height 38
click at [365, 661] on input "37" at bounding box center [349, 655] width 45 height 38
click at [365, 661] on input "36" at bounding box center [349, 655] width 45 height 38
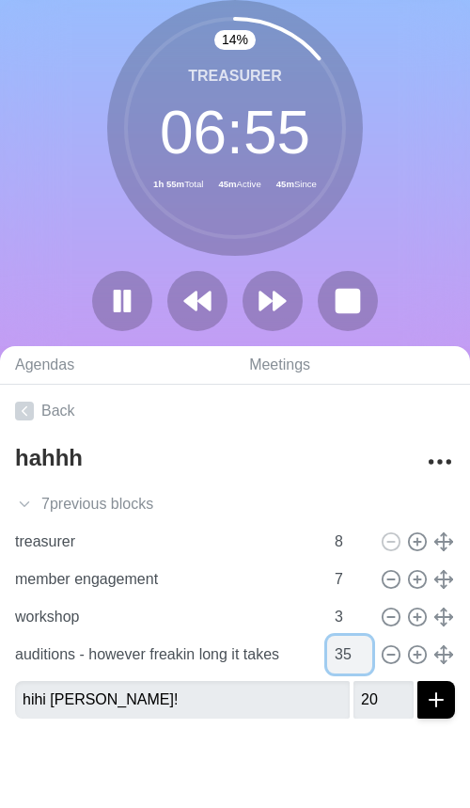
click at [365, 661] on input "35" at bounding box center [349, 655] width 45 height 38
click at [365, 661] on input "34" at bounding box center [349, 655] width 45 height 38
click at [365, 661] on input "33" at bounding box center [349, 655] width 45 height 38
click at [365, 661] on input "32" at bounding box center [349, 655] width 45 height 38
click at [365, 661] on input "31" at bounding box center [349, 655] width 45 height 38
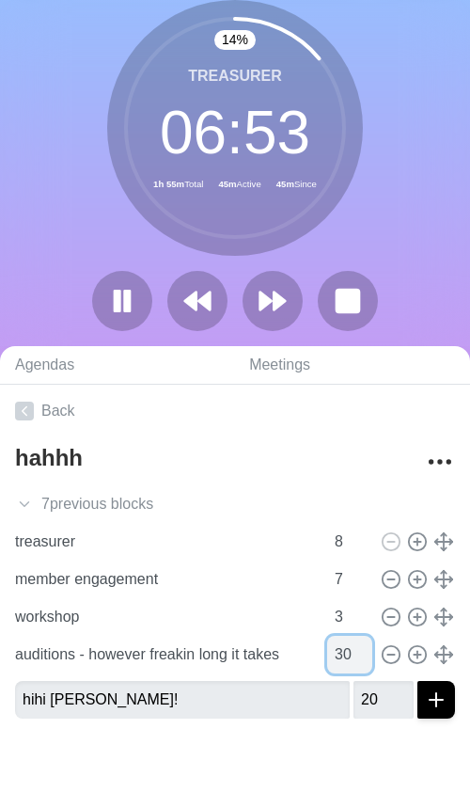
type input "30"
click at [365, 661] on input "30" at bounding box center [349, 655] width 45 height 38
click at [269, 738] on div at bounding box center [235, 771] width 470 height 75
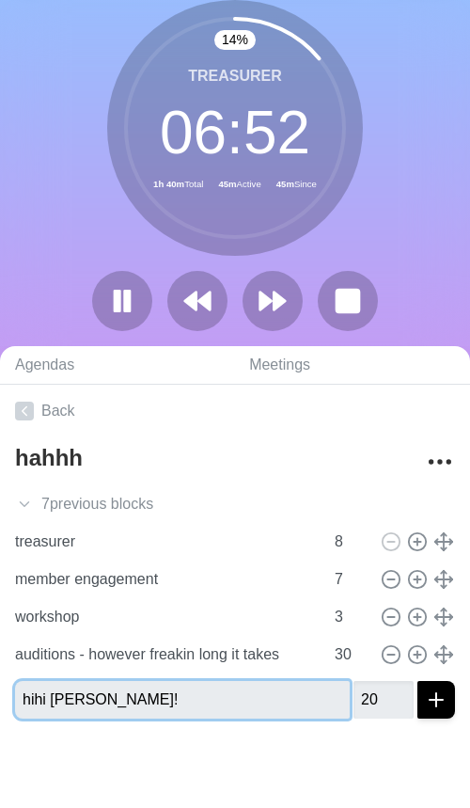
click at [253, 716] on input "hihi [PERSON_NAME]!" at bounding box center [182, 700] width 335 height 38
click at [418, 681] on button "submit" at bounding box center [437, 700] width 38 height 38
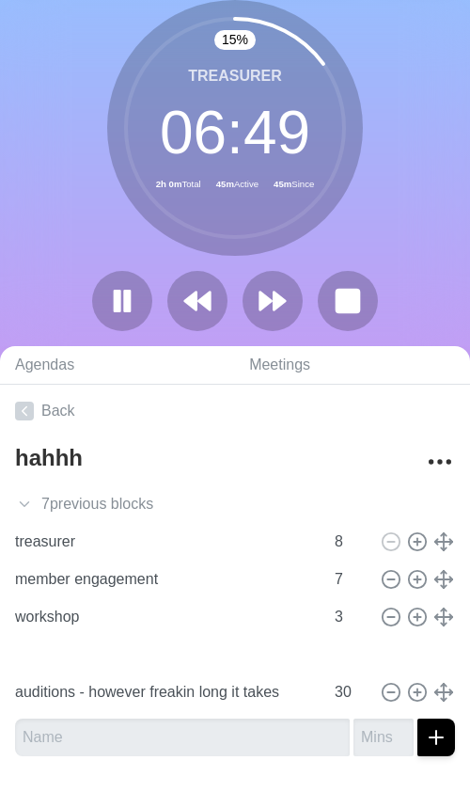
type input "hihi [PERSON_NAME]!"
type input "20"
type input "auditions - however freakin long it takes"
type input "30"
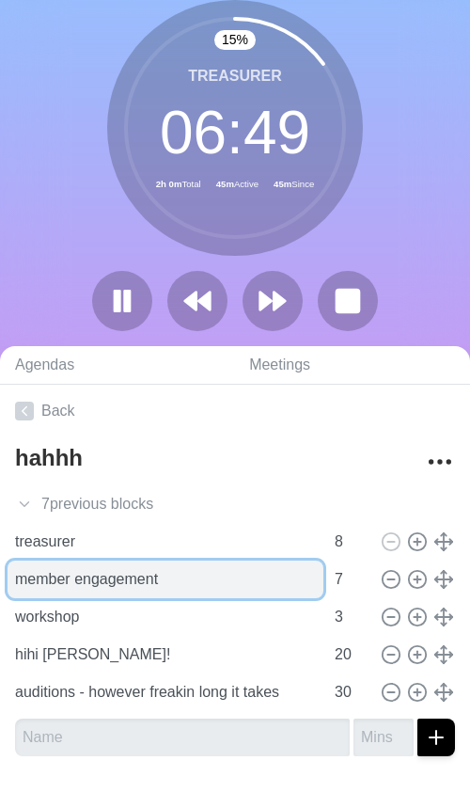
click at [215, 594] on input "member engagement" at bounding box center [166, 580] width 316 height 38
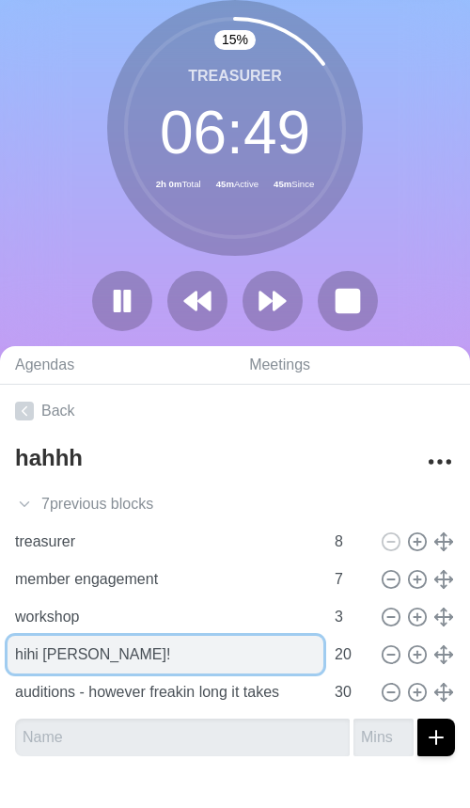
click at [213, 644] on input "hihi [PERSON_NAME]!" at bounding box center [166, 655] width 316 height 38
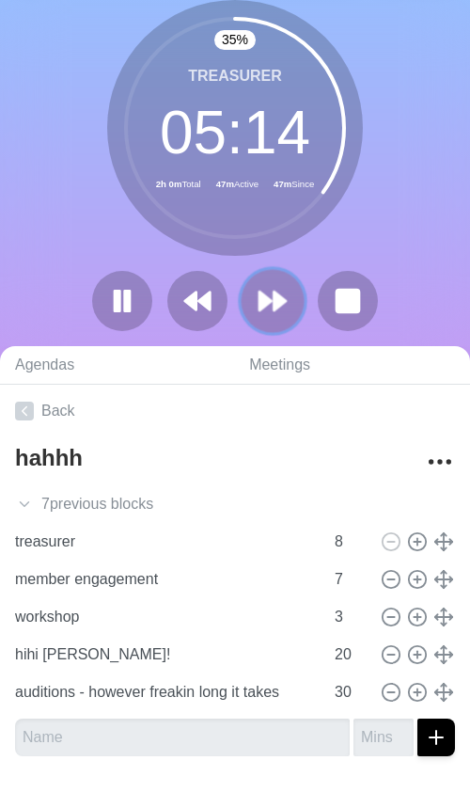
click at [268, 304] on polygon at bounding box center [266, 301] width 12 height 19
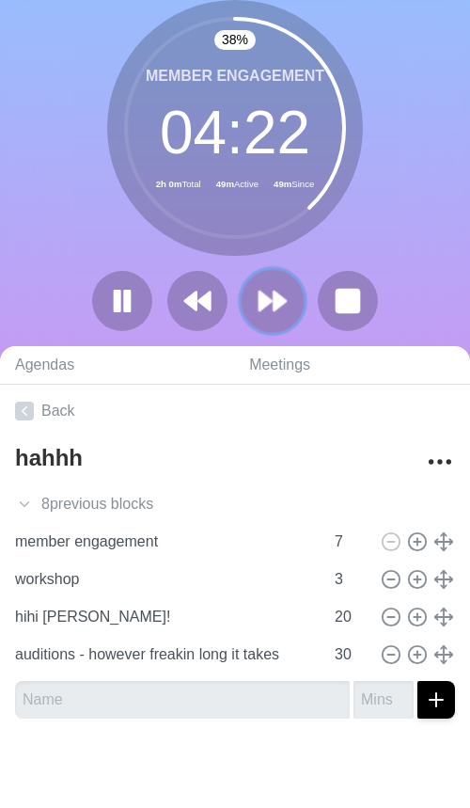
click at [280, 304] on polygon at bounding box center [280, 301] width 12 height 19
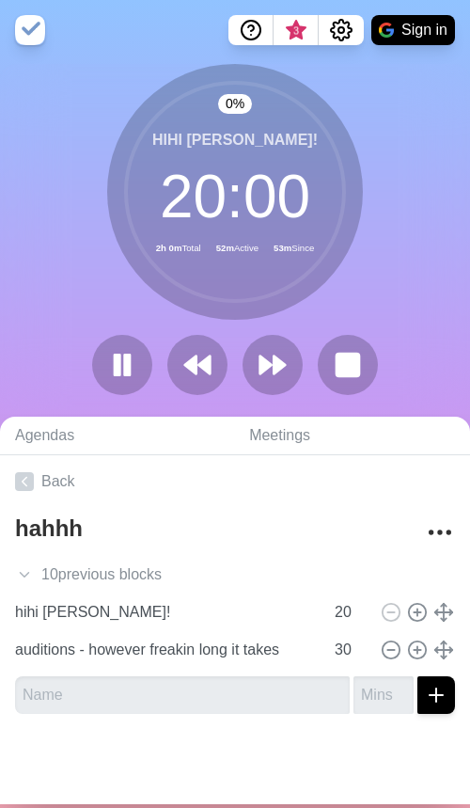
scroll to position [0, 0]
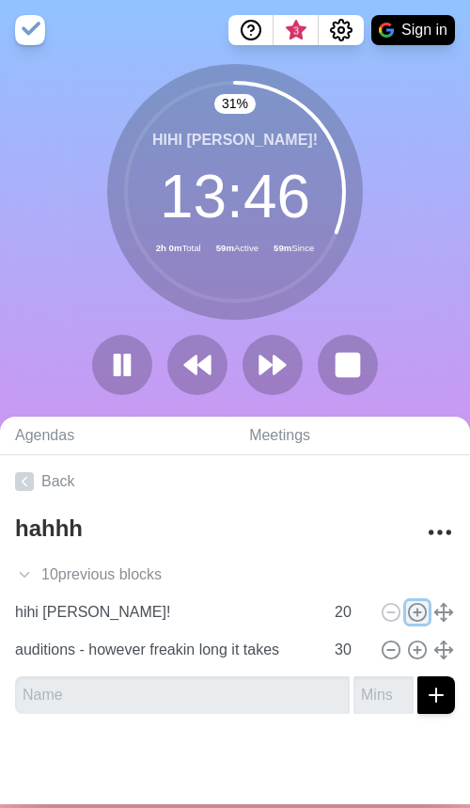
click at [419, 609] on icon at bounding box center [417, 612] width 21 height 21
type input "hihi [PERSON_NAME]!"
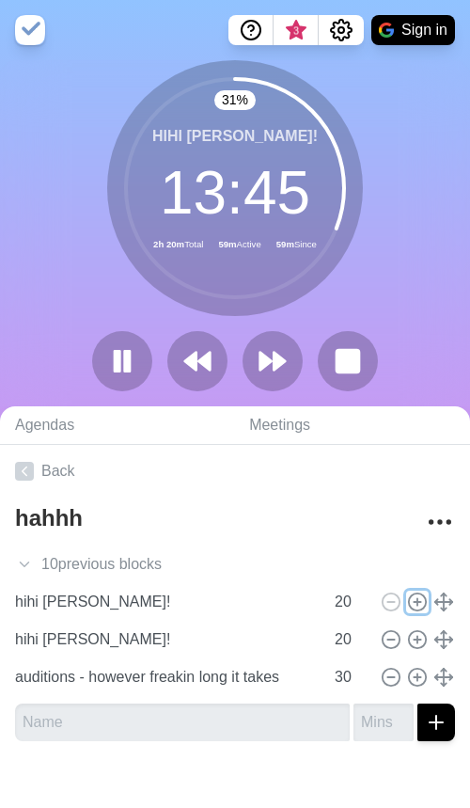
scroll to position [23, 0]
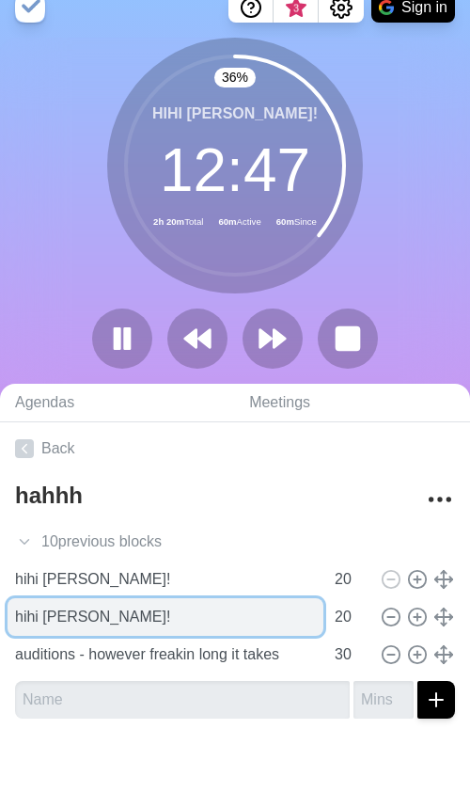
click at [133, 618] on input "hihi [PERSON_NAME]!" at bounding box center [166, 617] width 316 height 38
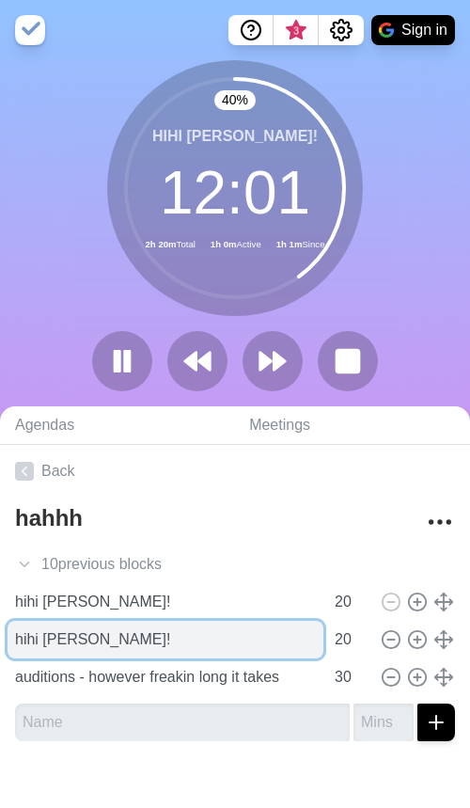
click at [288, 641] on input "hihi [PERSON_NAME]!" at bounding box center [166, 640] width 316 height 38
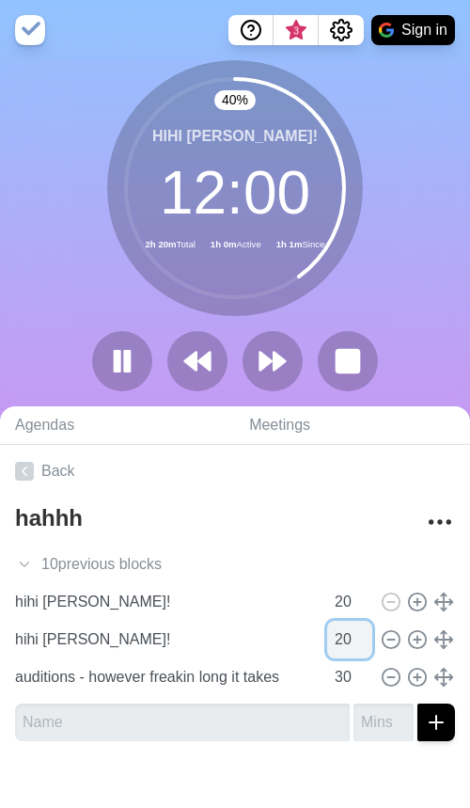
click at [348, 644] on input "20" at bounding box center [349, 640] width 45 height 38
click at [358, 644] on input "19" at bounding box center [349, 640] width 45 height 38
click at [358, 644] on input "18" at bounding box center [349, 640] width 45 height 38
click at [358, 644] on input "17" at bounding box center [349, 640] width 45 height 38
click at [358, 644] on input "16" at bounding box center [349, 640] width 45 height 38
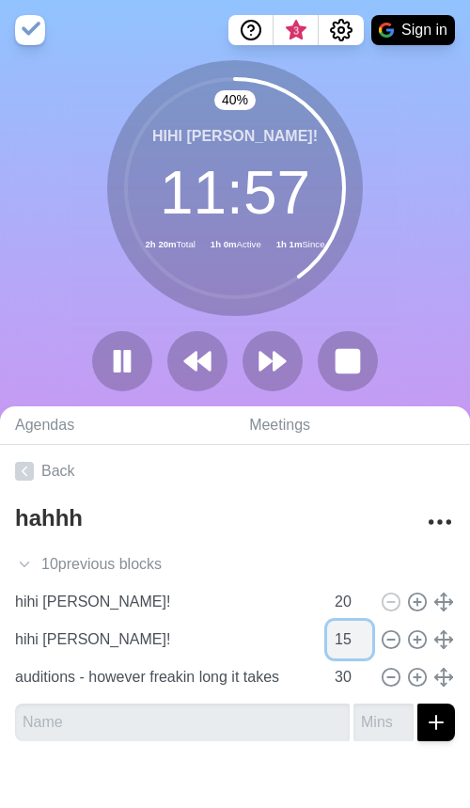
click at [363, 643] on input "15" at bounding box center [349, 640] width 45 height 38
click at [363, 643] on input "14" at bounding box center [349, 640] width 45 height 38
click at [363, 643] on input "13" at bounding box center [349, 640] width 45 height 38
click at [363, 643] on input "12" at bounding box center [349, 640] width 45 height 38
click at [363, 643] on input "11" at bounding box center [349, 640] width 45 height 38
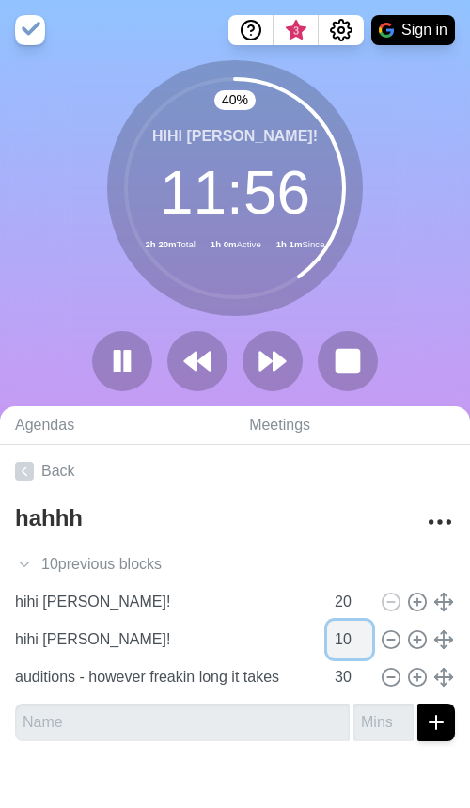
click at [363, 643] on input "10" at bounding box center [349, 640] width 45 height 38
click at [363, 643] on input "9" at bounding box center [349, 640] width 45 height 38
click at [363, 643] on input "8" at bounding box center [349, 640] width 45 height 38
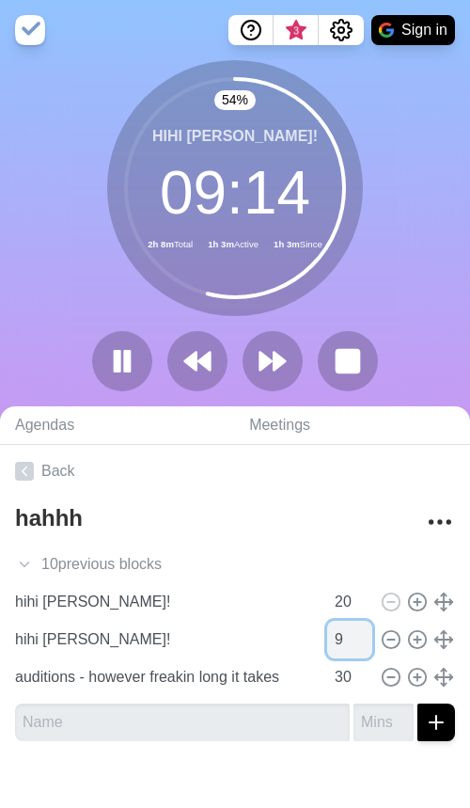
click at [362, 633] on input "9" at bounding box center [349, 640] width 45 height 38
click at [362, 633] on input "10" at bounding box center [349, 640] width 45 height 38
click at [362, 633] on input "11" at bounding box center [349, 640] width 45 height 38
click at [362, 633] on input "12" at bounding box center [349, 640] width 45 height 38
type input "13"
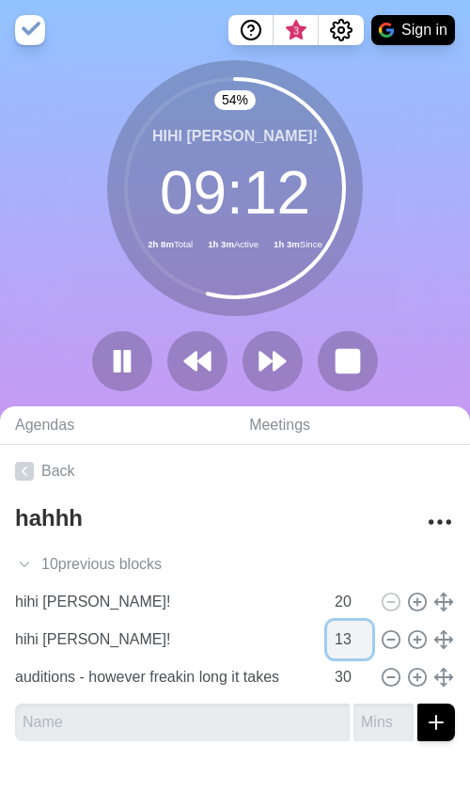
click at [362, 636] on input "13" at bounding box center [349, 640] width 45 height 38
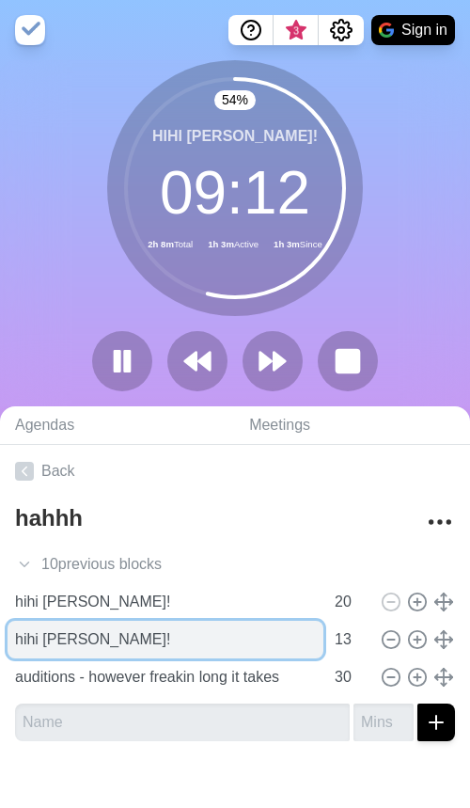
click at [156, 621] on input "hihi [PERSON_NAME]!" at bounding box center [166, 640] width 316 height 38
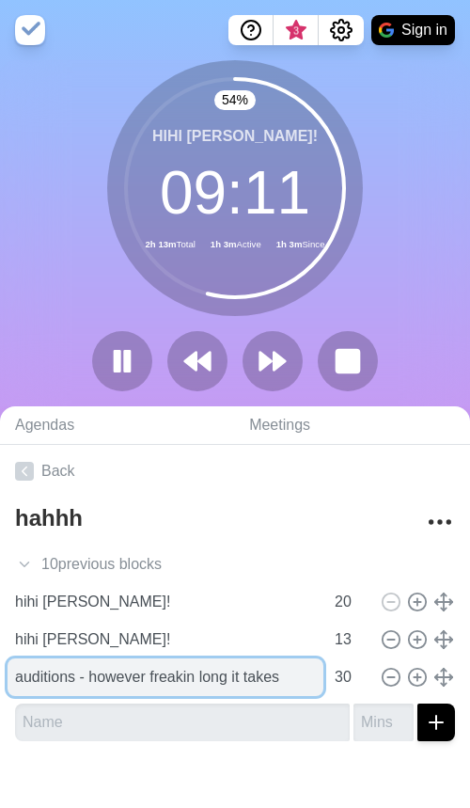
click at [170, 665] on input "auditions - however freakin long it takes" at bounding box center [166, 677] width 316 height 38
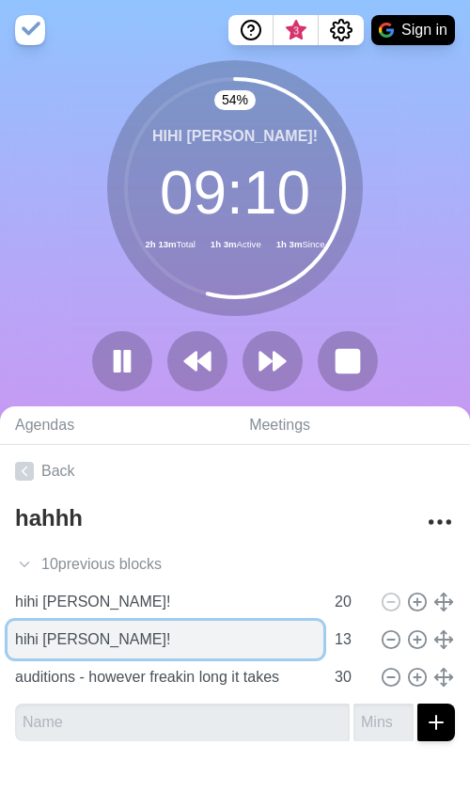
click at [174, 645] on input "hihi [PERSON_NAME]!" at bounding box center [166, 640] width 316 height 38
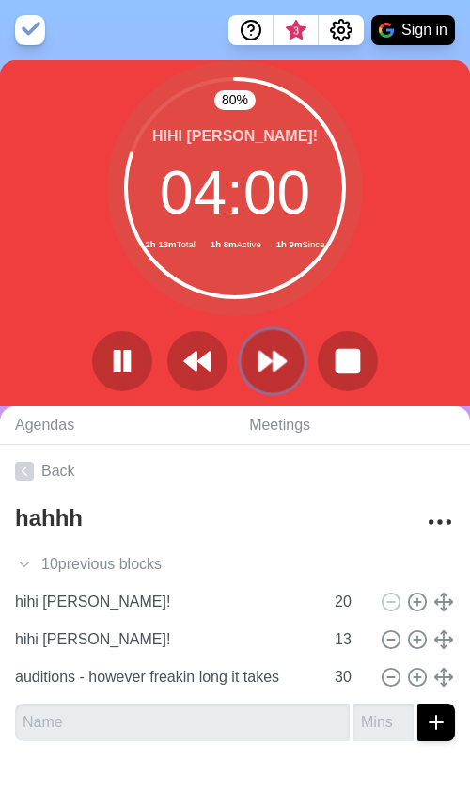
click at [273, 372] on icon at bounding box center [273, 361] width 32 height 32
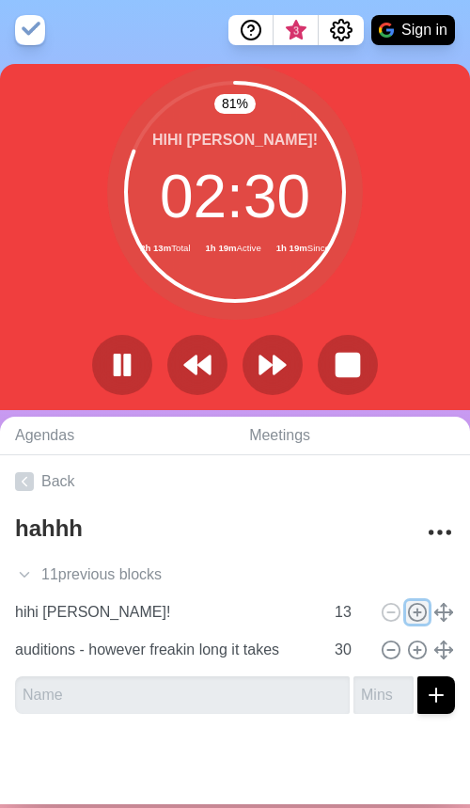
click at [422, 612] on icon at bounding box center [417, 612] width 21 height 21
type input "hihi [PERSON_NAME]!"
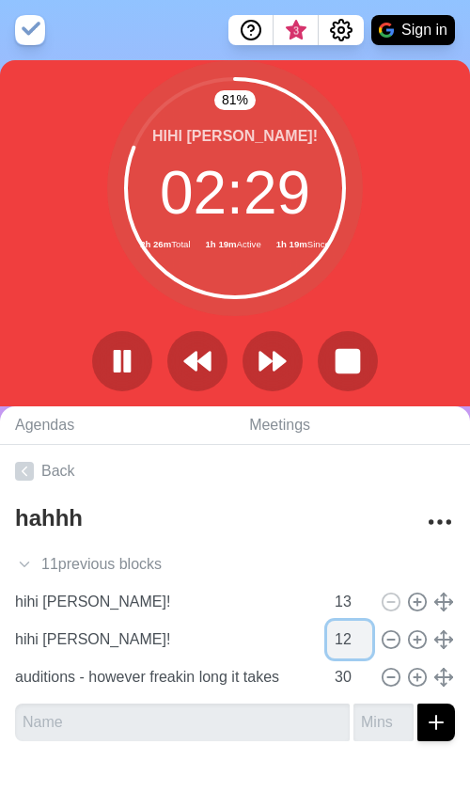
click at [366, 640] on input "12" at bounding box center [349, 640] width 45 height 38
click at [366, 640] on input "11" at bounding box center [349, 640] width 45 height 38
type input "10"
click at [366, 640] on input "10" at bounding box center [349, 640] width 45 height 38
